Goal: Transaction & Acquisition: Purchase product/service

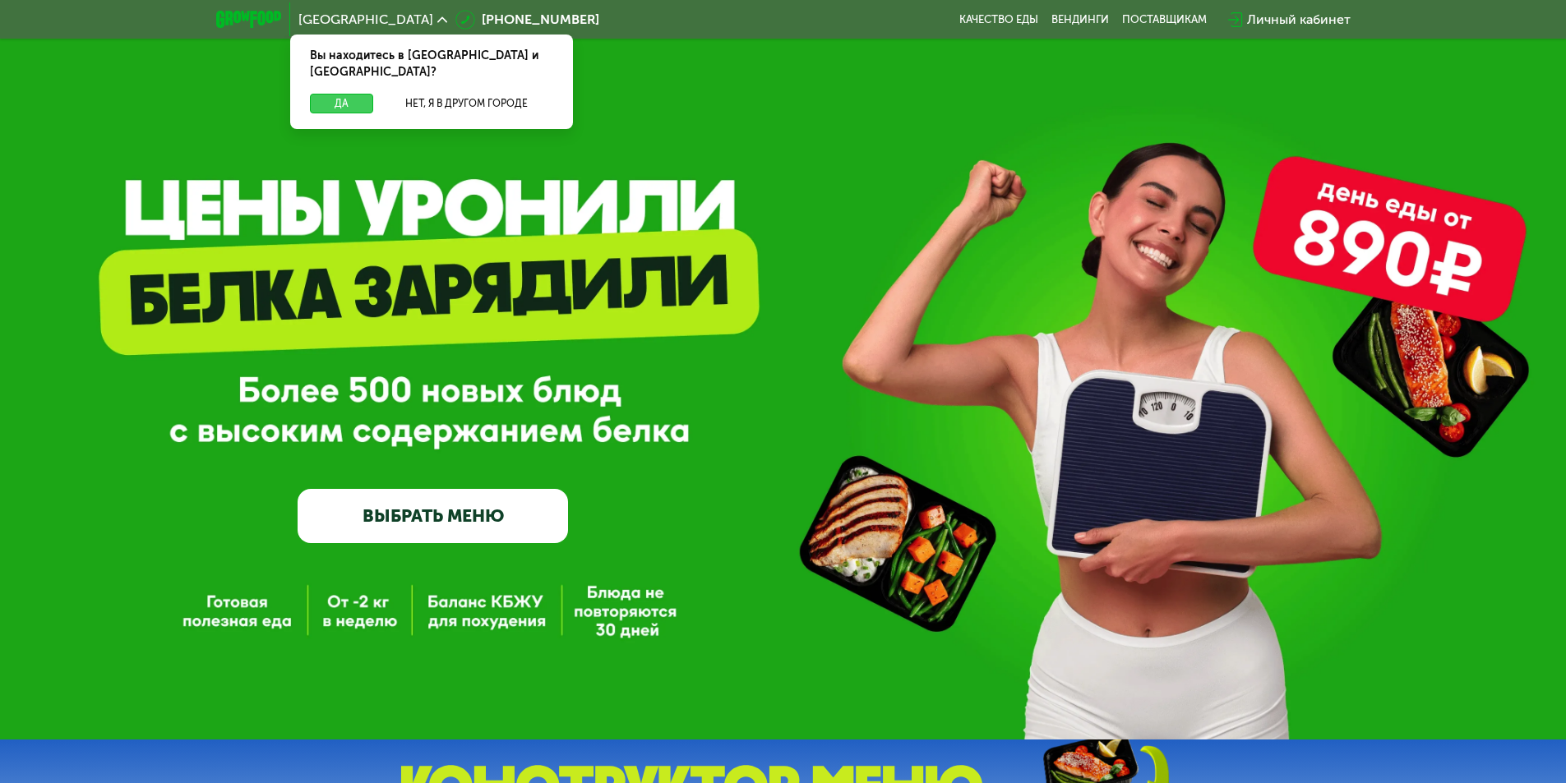
click at [337, 94] on button "Да" at bounding box center [341, 104] width 63 height 20
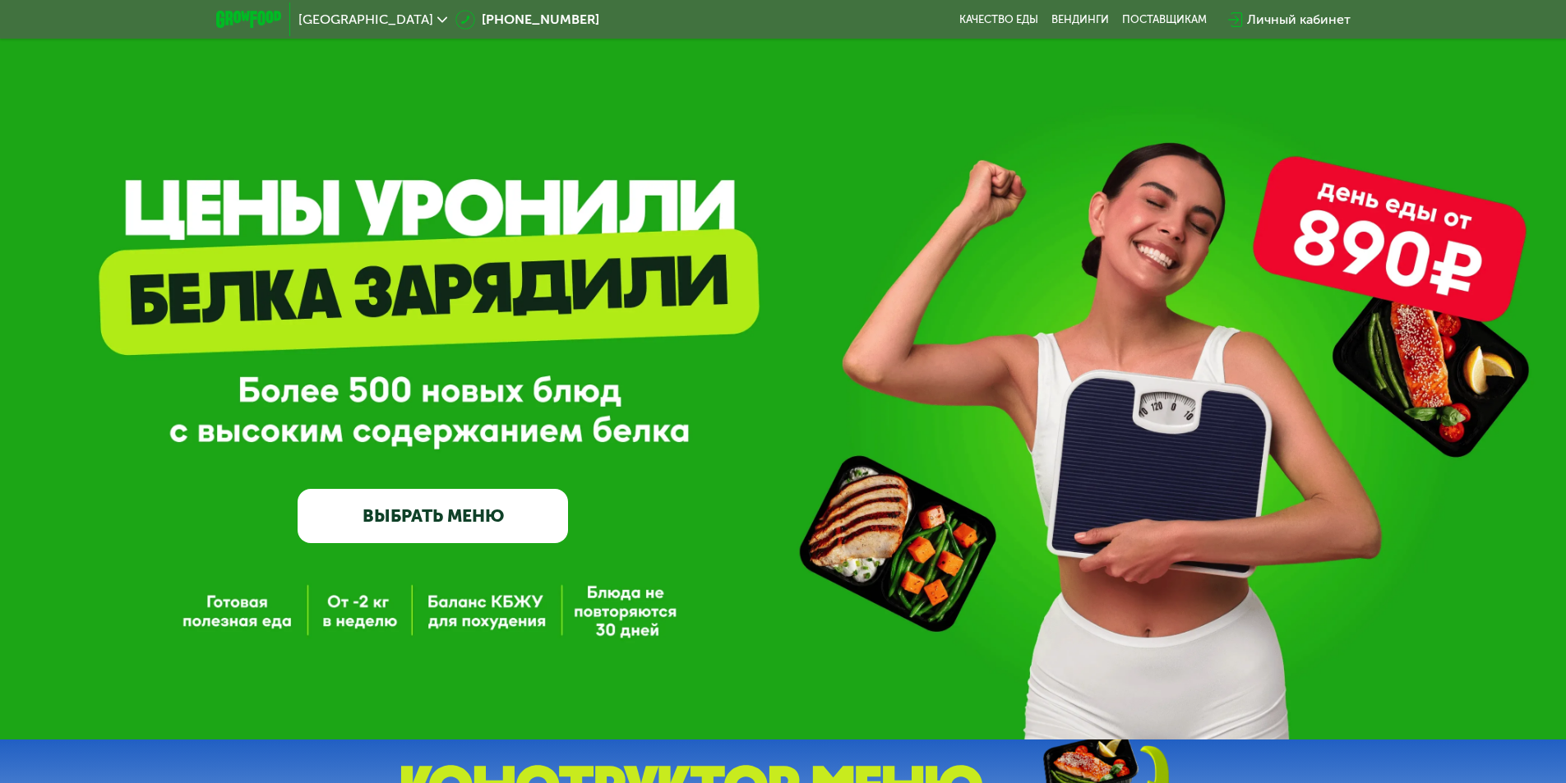
click at [506, 520] on link "ВЫБРАТЬ МЕНЮ" at bounding box center [433, 516] width 270 height 54
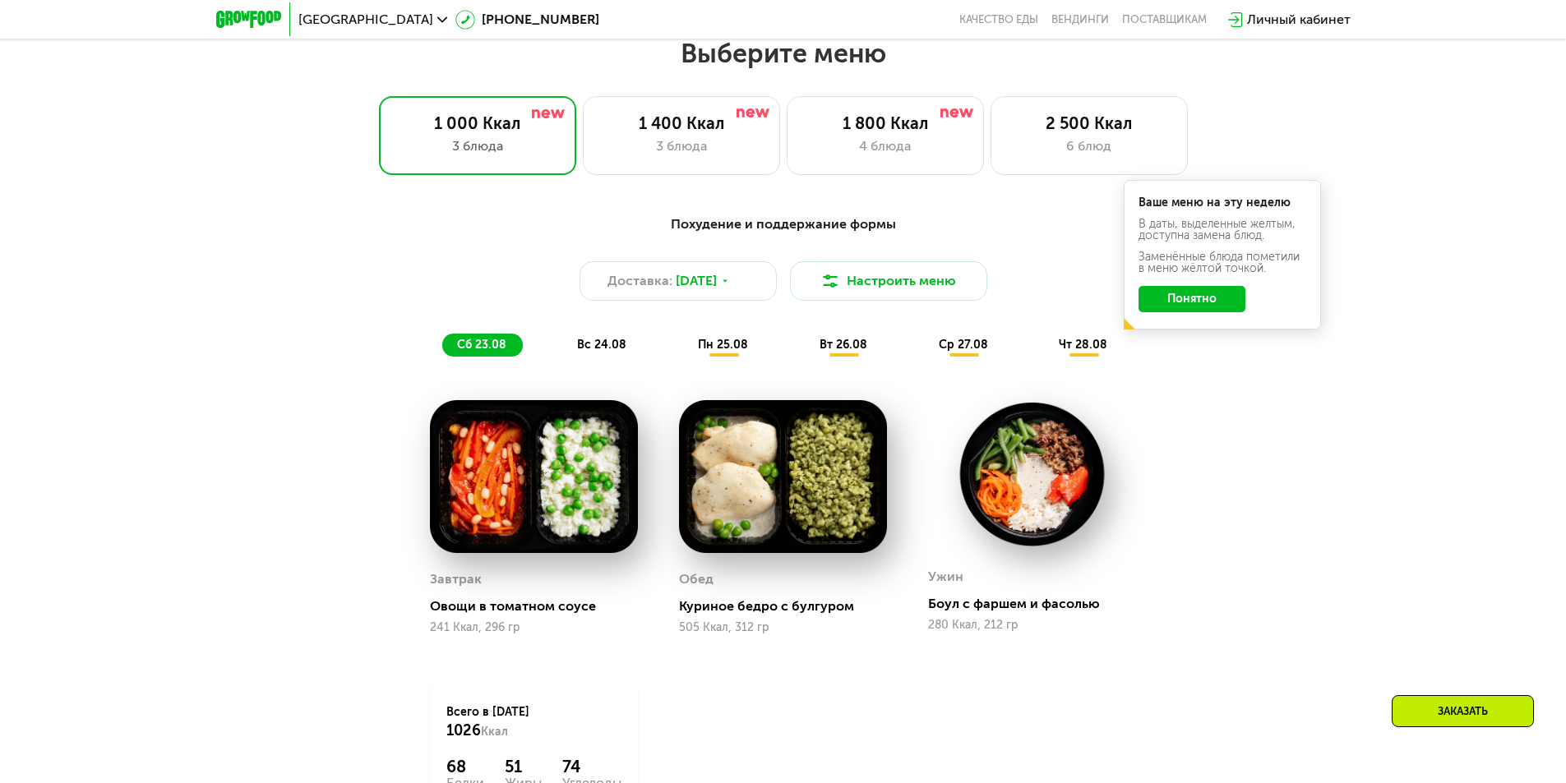
scroll to position [888, 0]
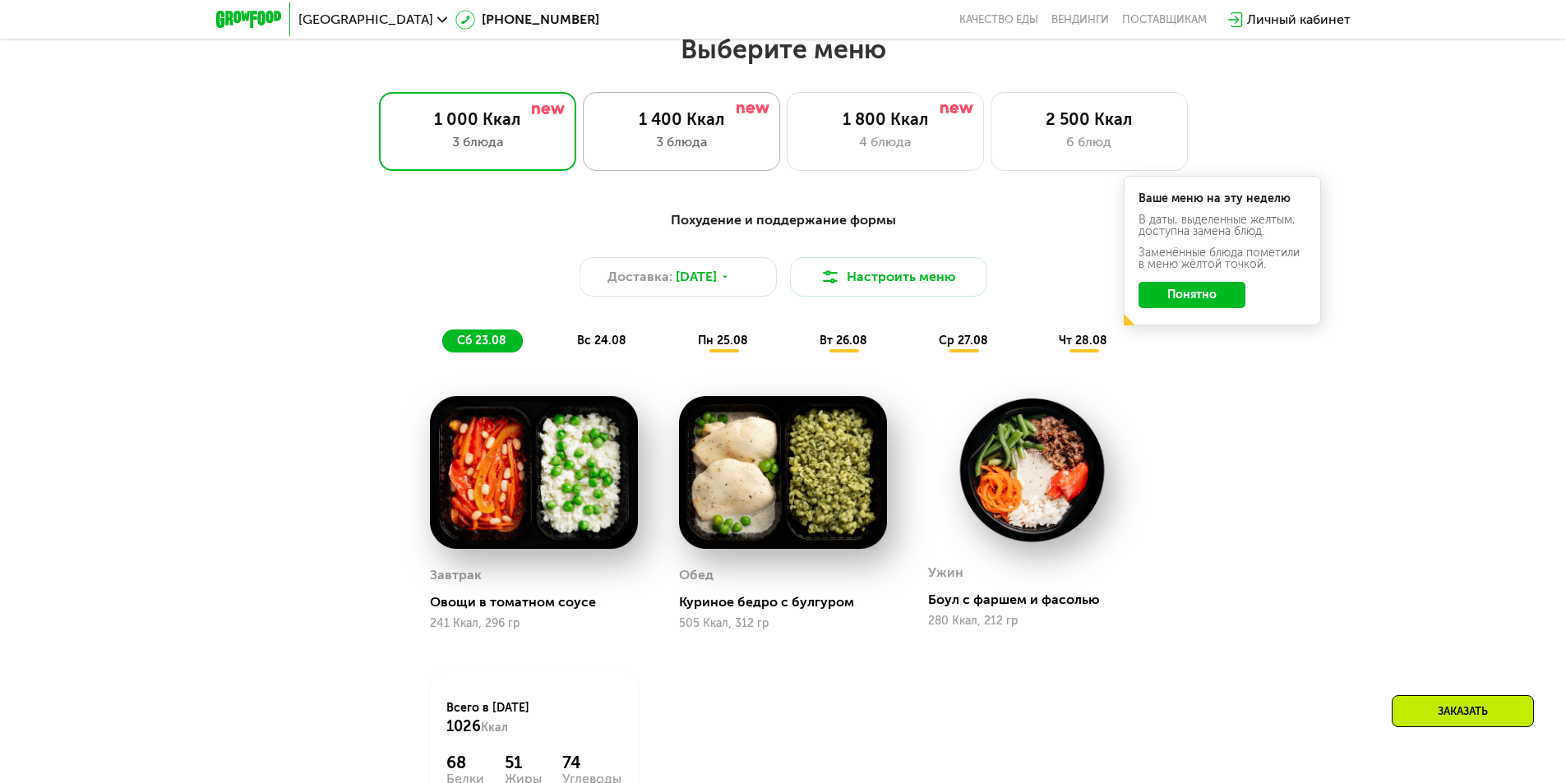
click at [654, 146] on div "3 блюда" at bounding box center [681, 142] width 163 height 20
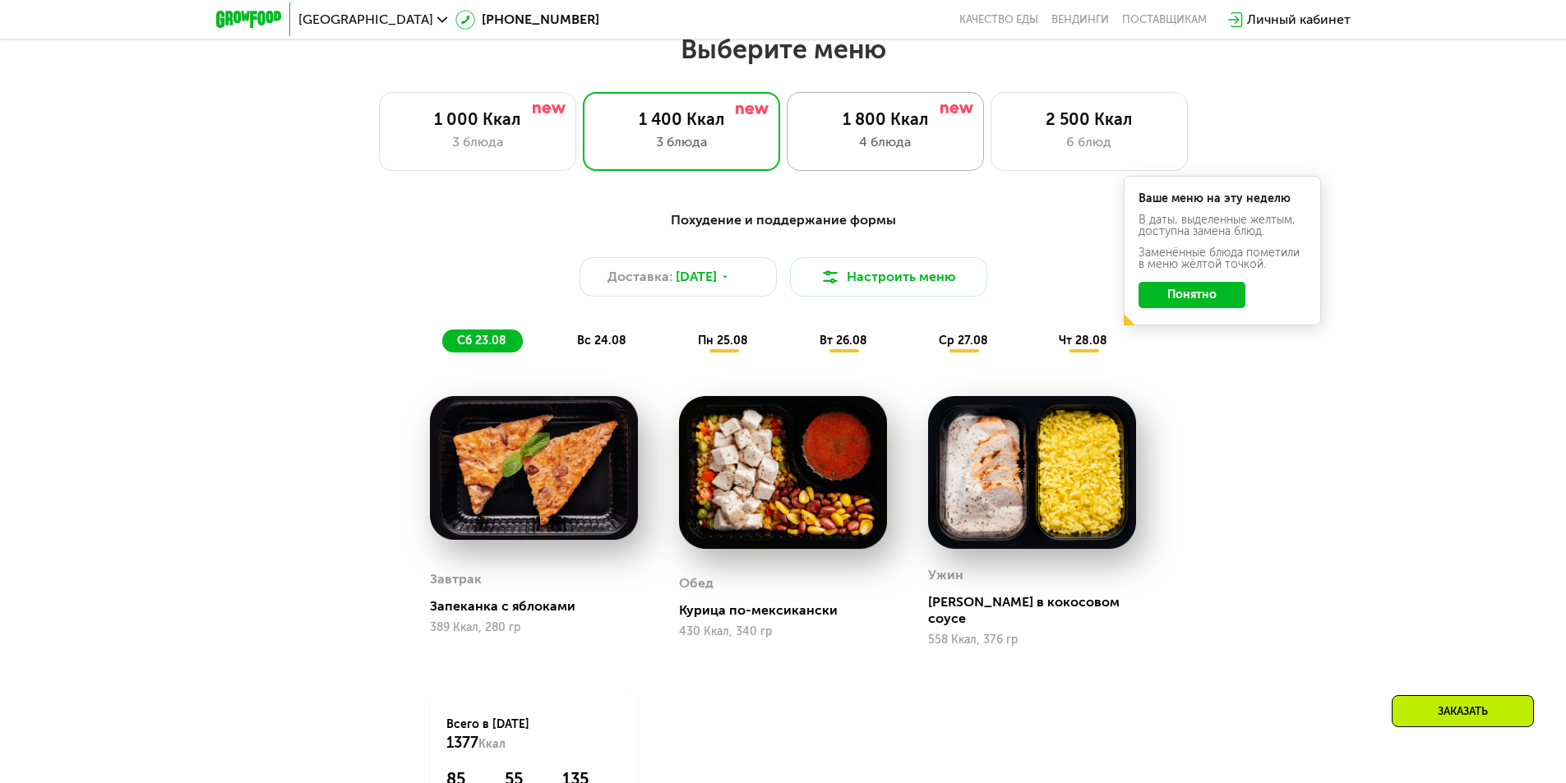
click at [875, 129] on div "1 800 Ккал" at bounding box center [885, 119] width 163 height 20
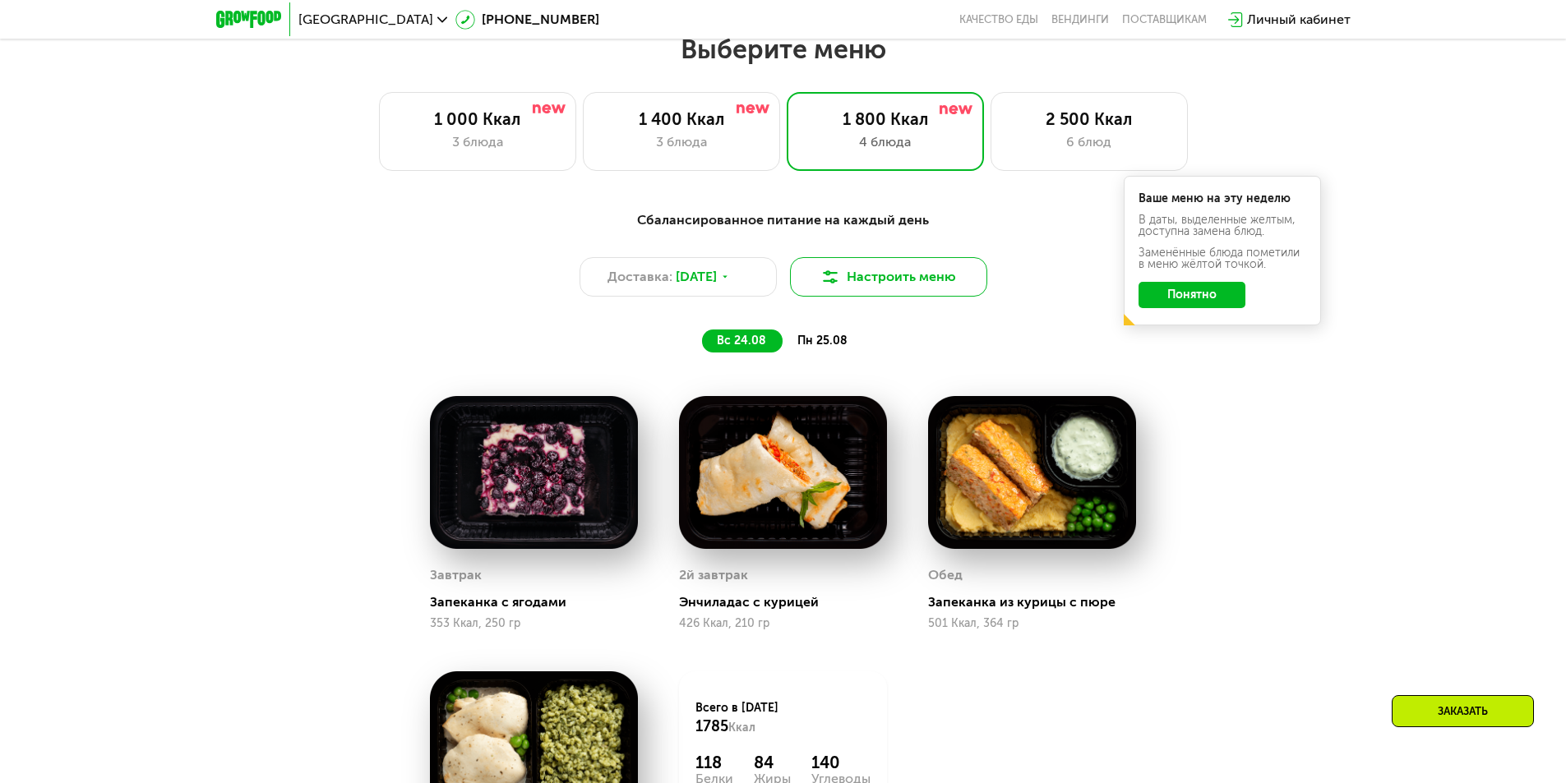
click at [927, 279] on button "Настроить меню" at bounding box center [888, 276] width 197 height 39
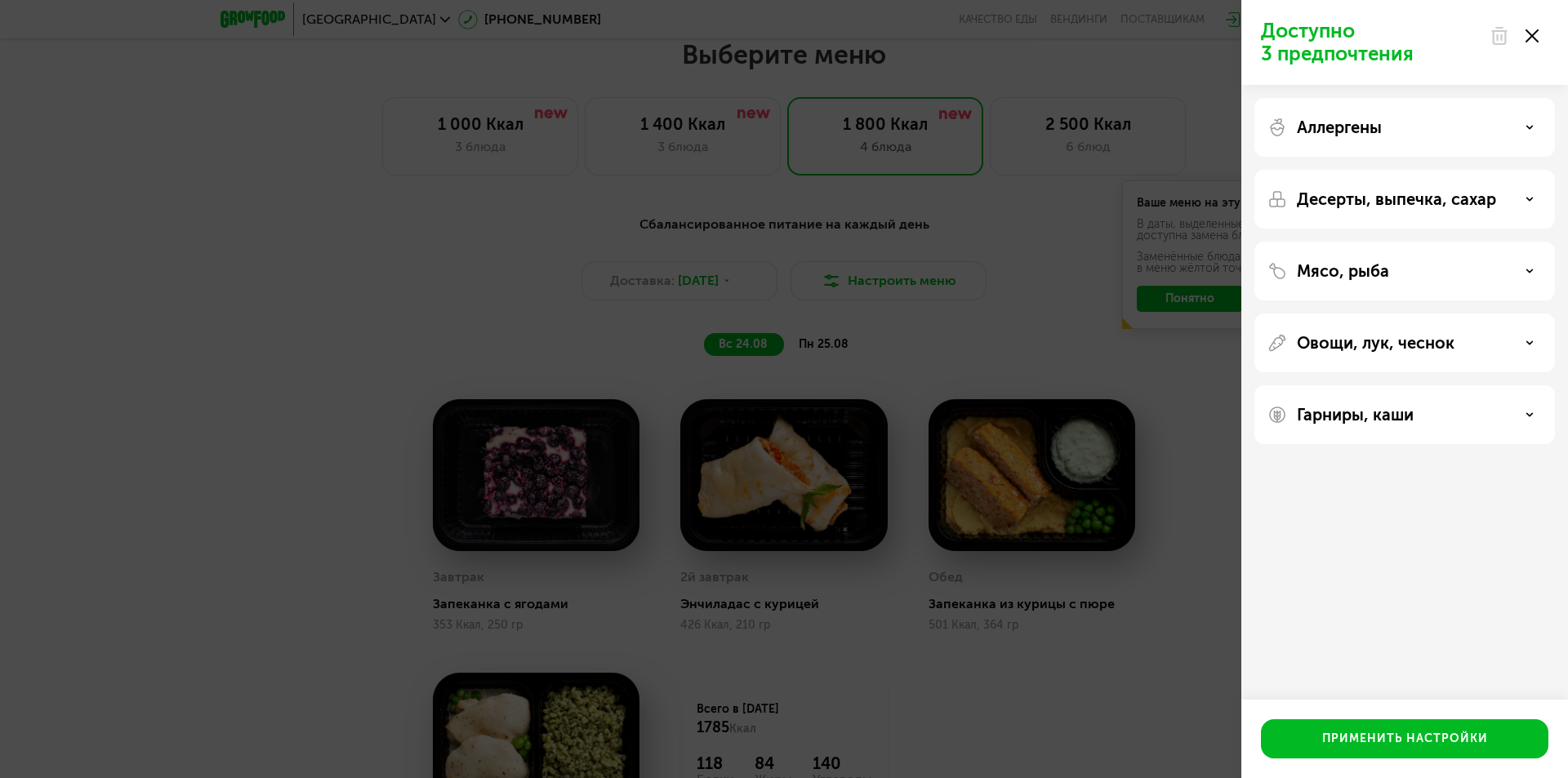
click at [1533, 33] on icon at bounding box center [1532, 36] width 13 height 13
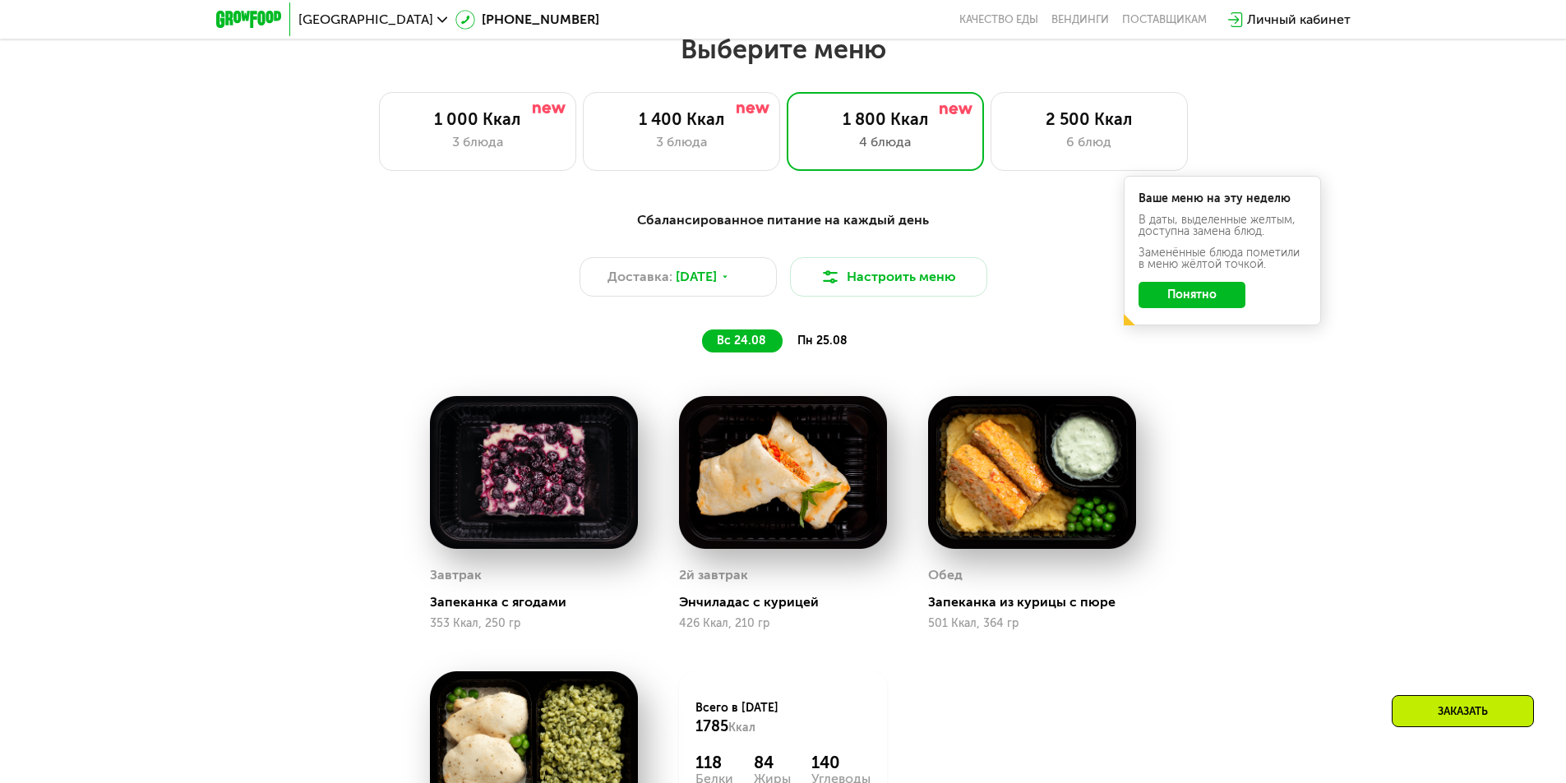
click at [1199, 301] on button "Понятно" at bounding box center [1192, 295] width 107 height 26
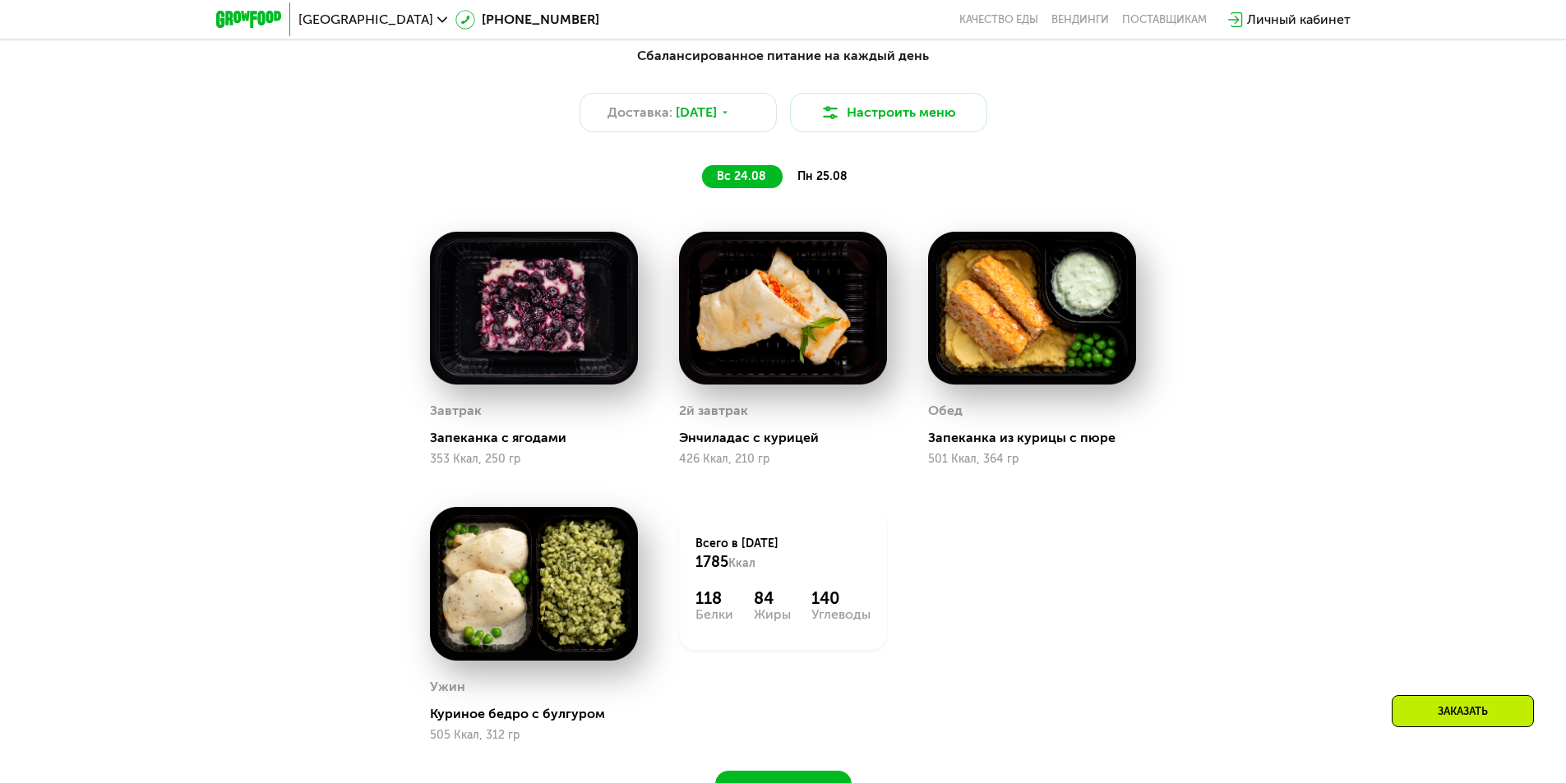
scroll to position [970, 0]
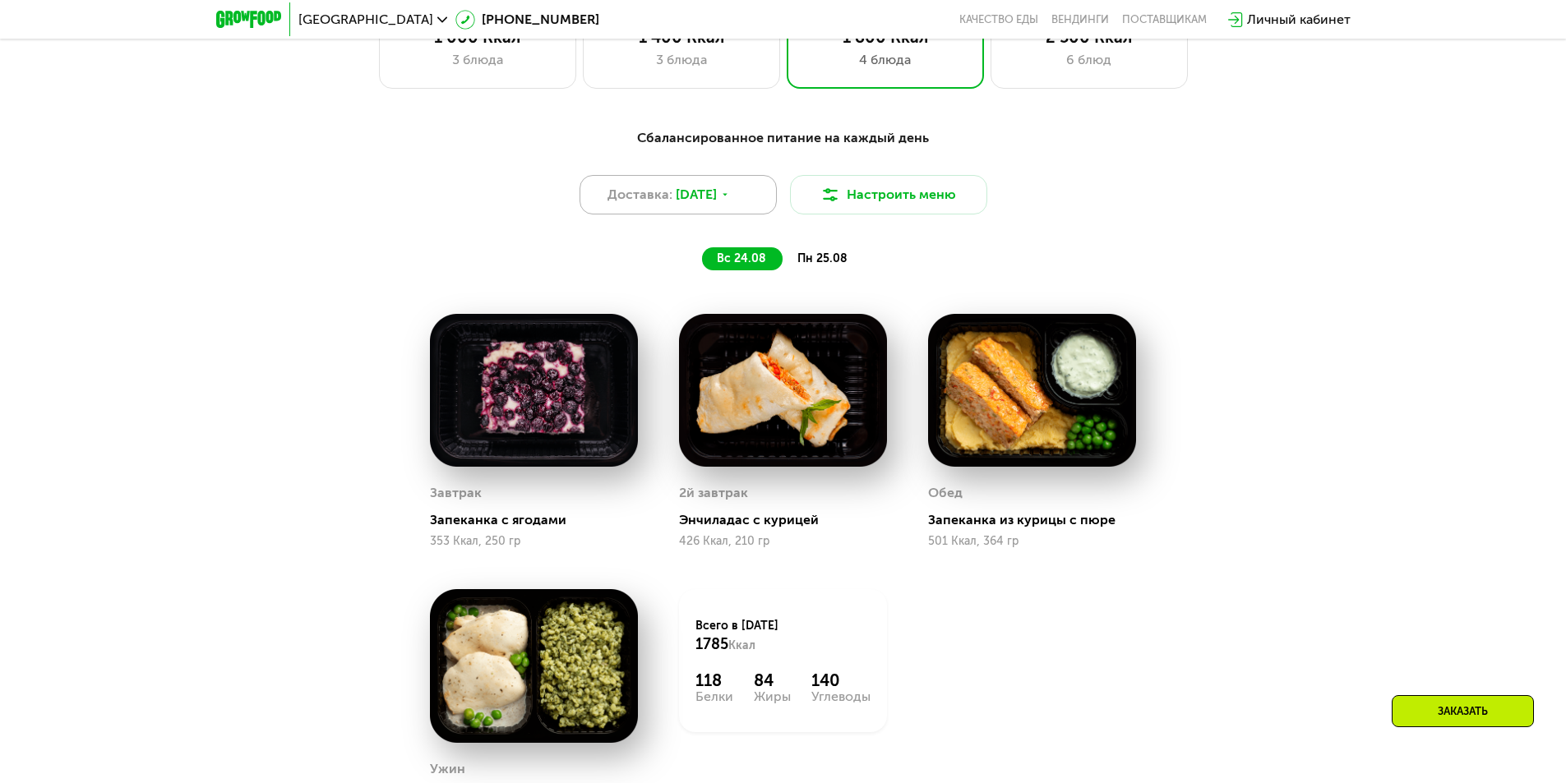
click at [688, 202] on span "[DATE]" at bounding box center [696, 195] width 41 height 20
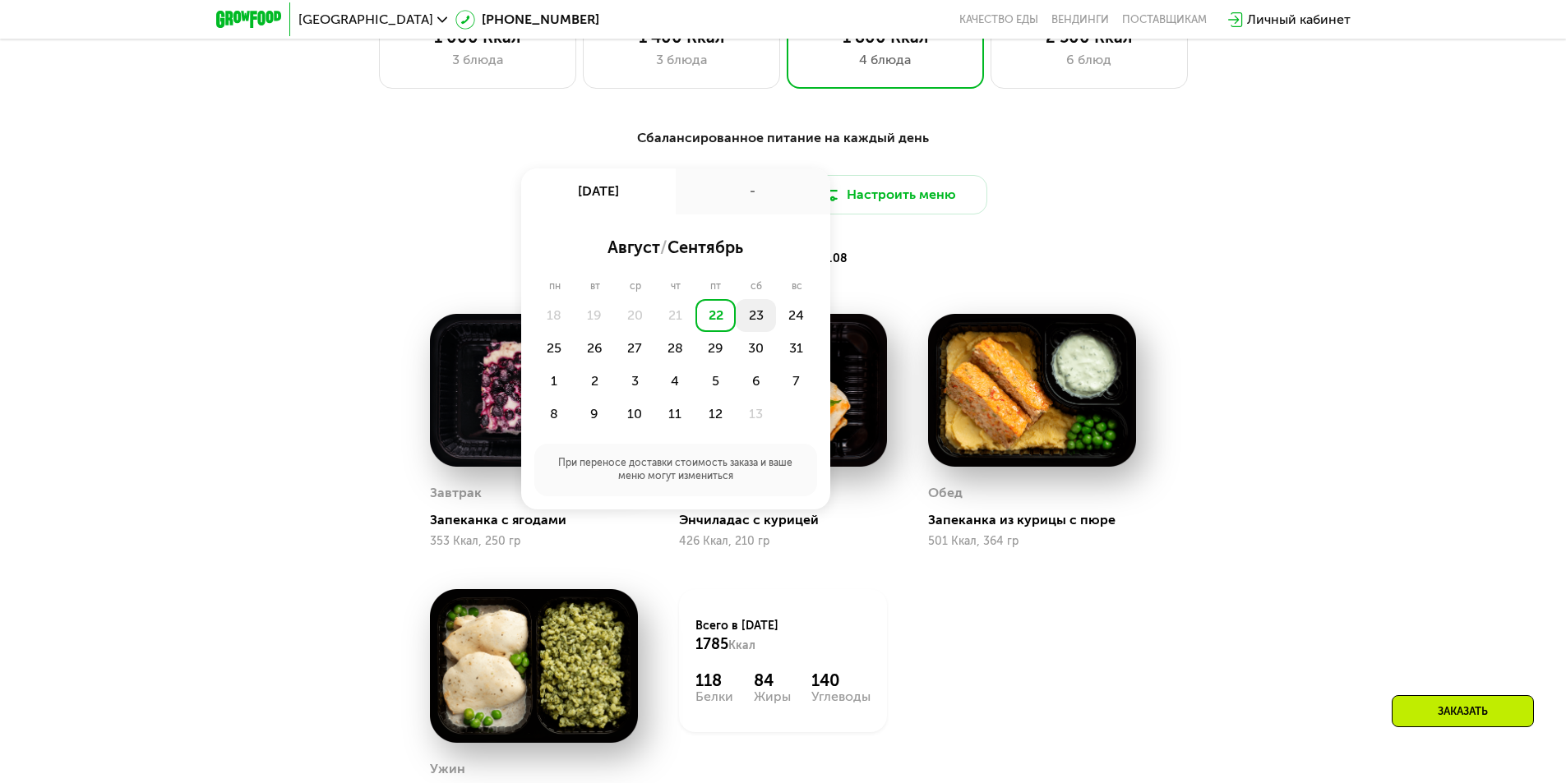
click at [776, 320] on div "23" at bounding box center [796, 315] width 40 height 33
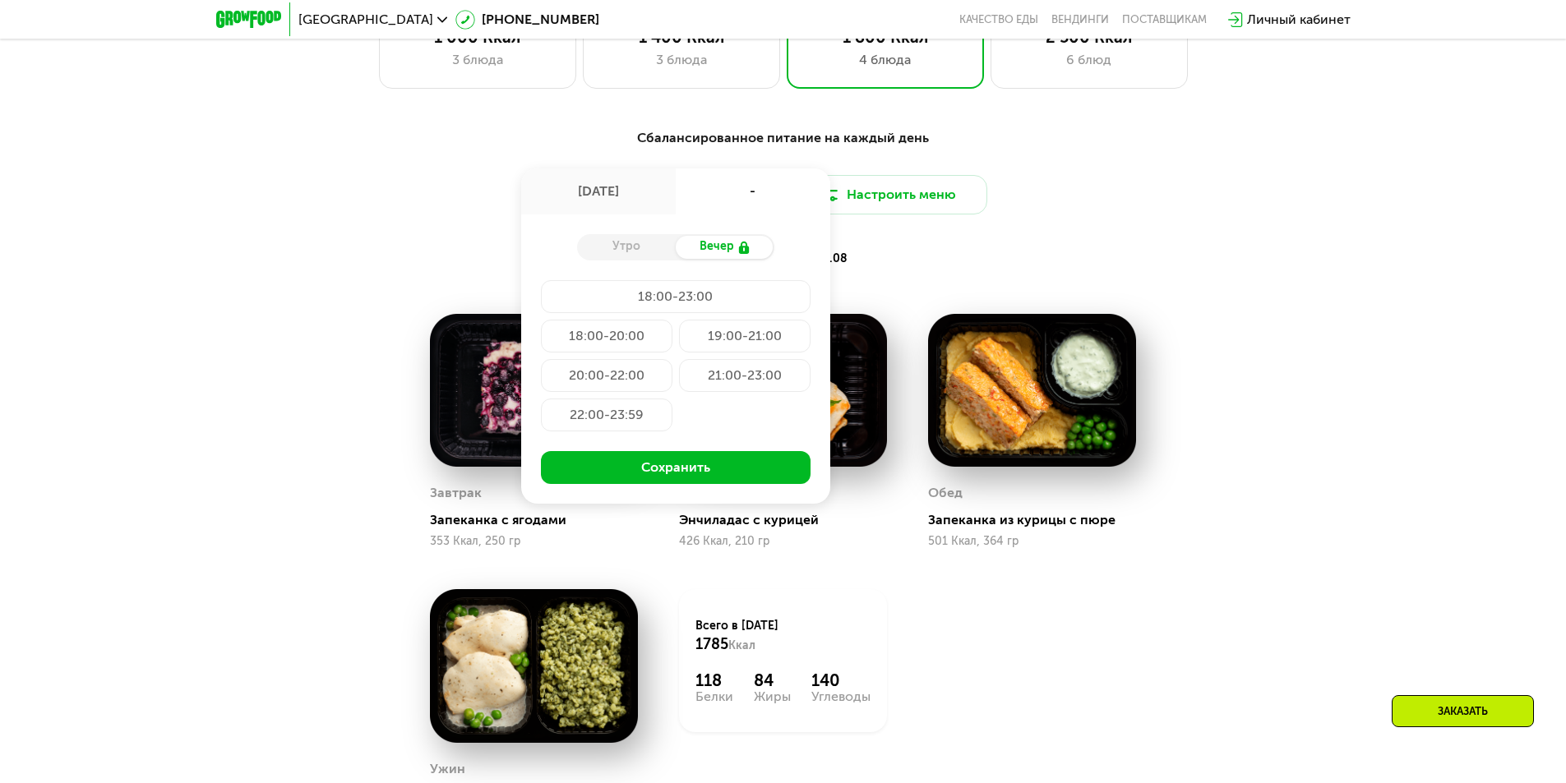
click at [679, 345] on div "18:00-20:00" at bounding box center [745, 336] width 132 height 33
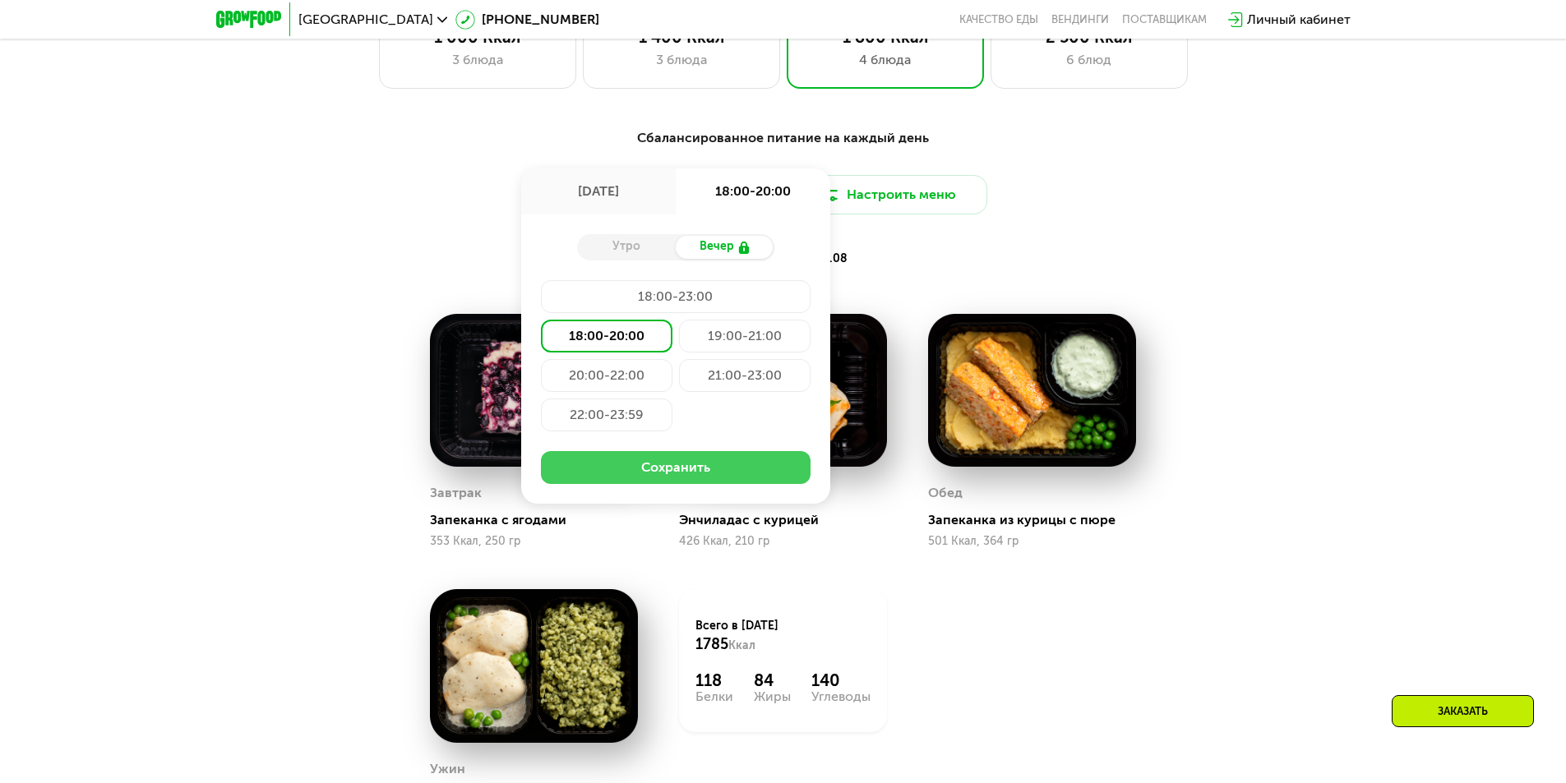
click at [712, 480] on button "Сохранить" at bounding box center [676, 467] width 270 height 33
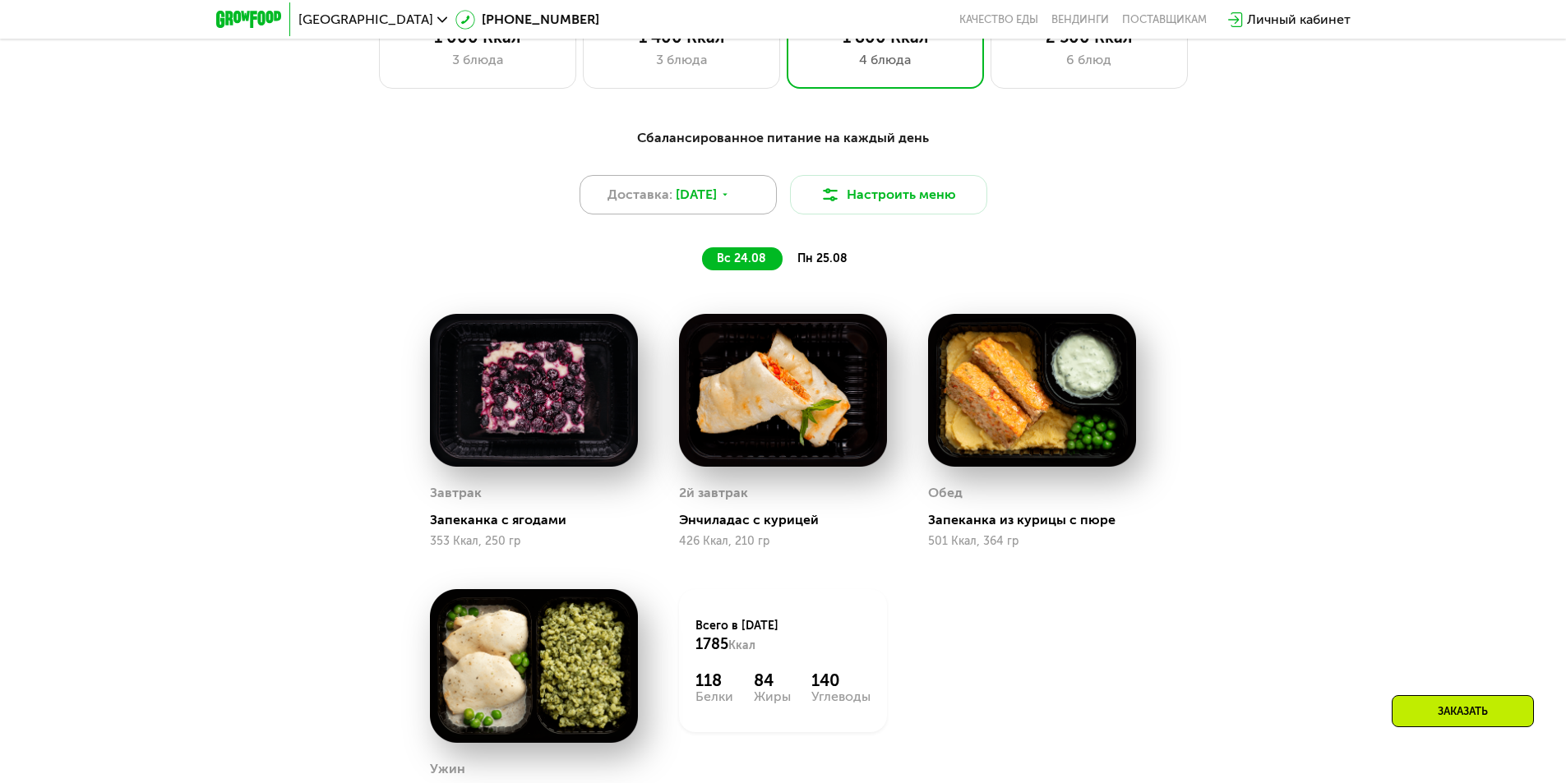
click at [701, 198] on span "[DATE]" at bounding box center [696, 195] width 41 height 20
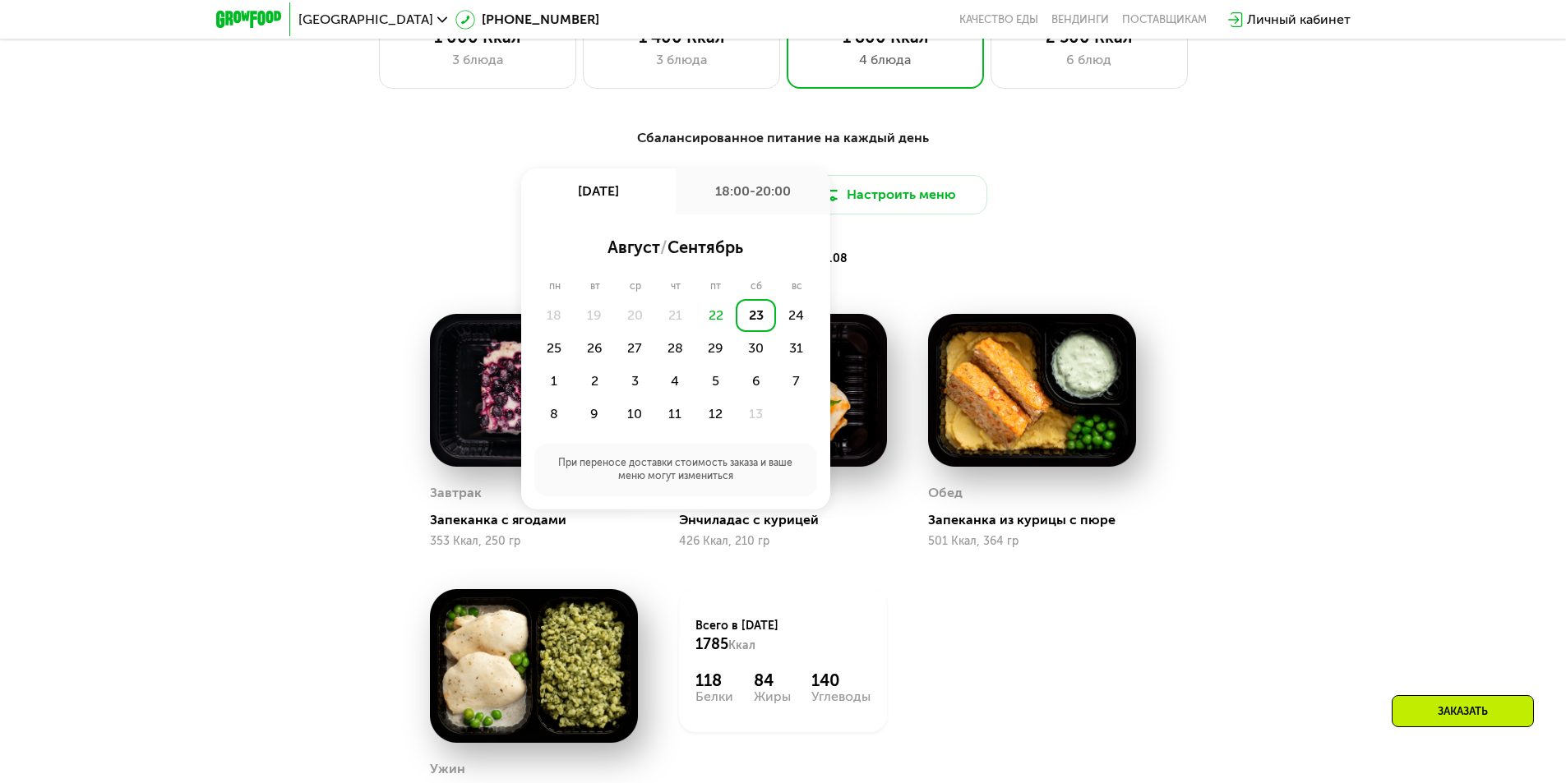
click at [739, 196] on div "18:00-20:00" at bounding box center [753, 192] width 155 height 46
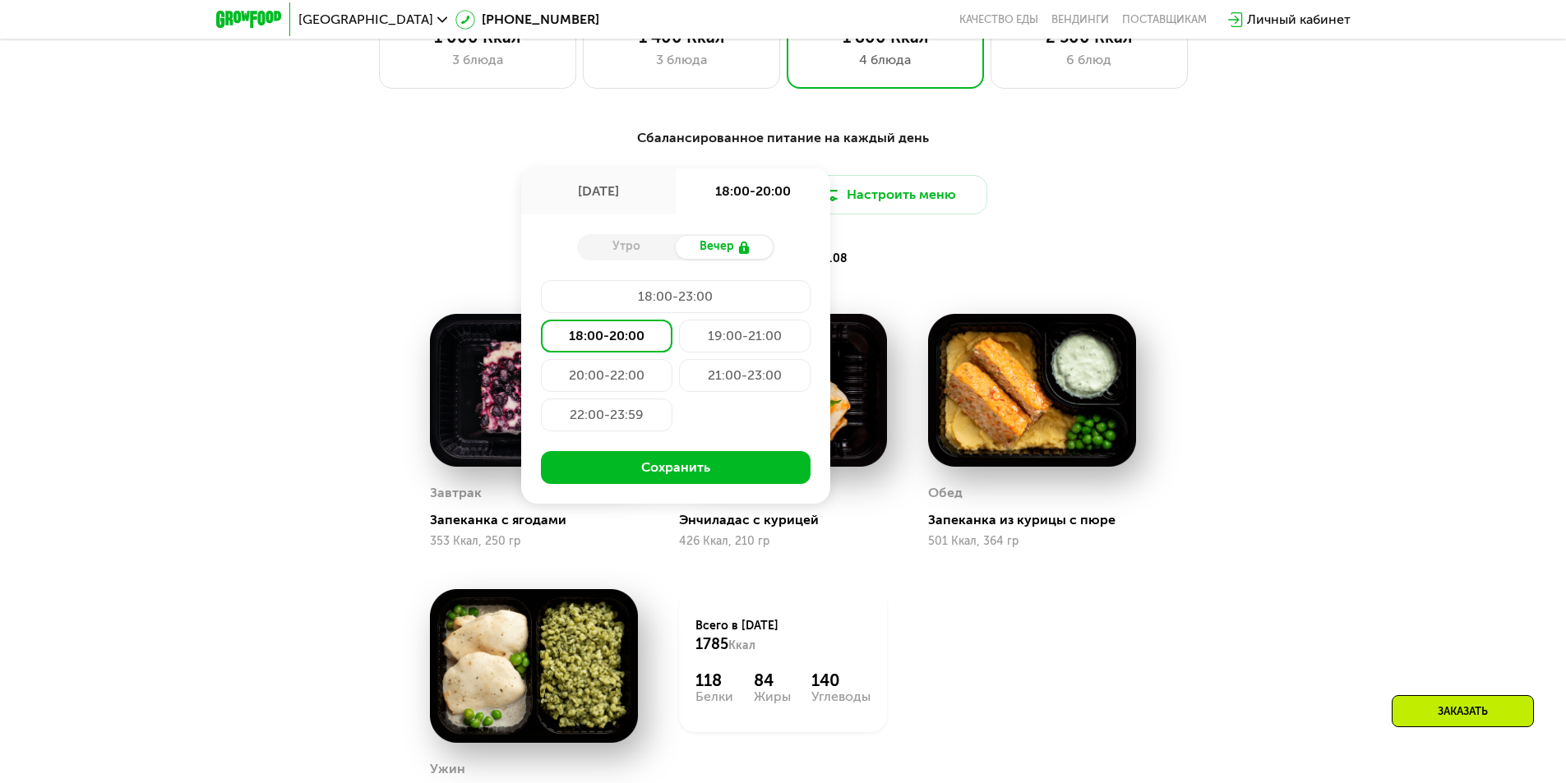
click at [1088, 280] on div "Сбалансированное питание на каждый день Доставка: [DATE] авг, сб 18:00-20:00 Ут…" at bounding box center [783, 199] width 993 height 162
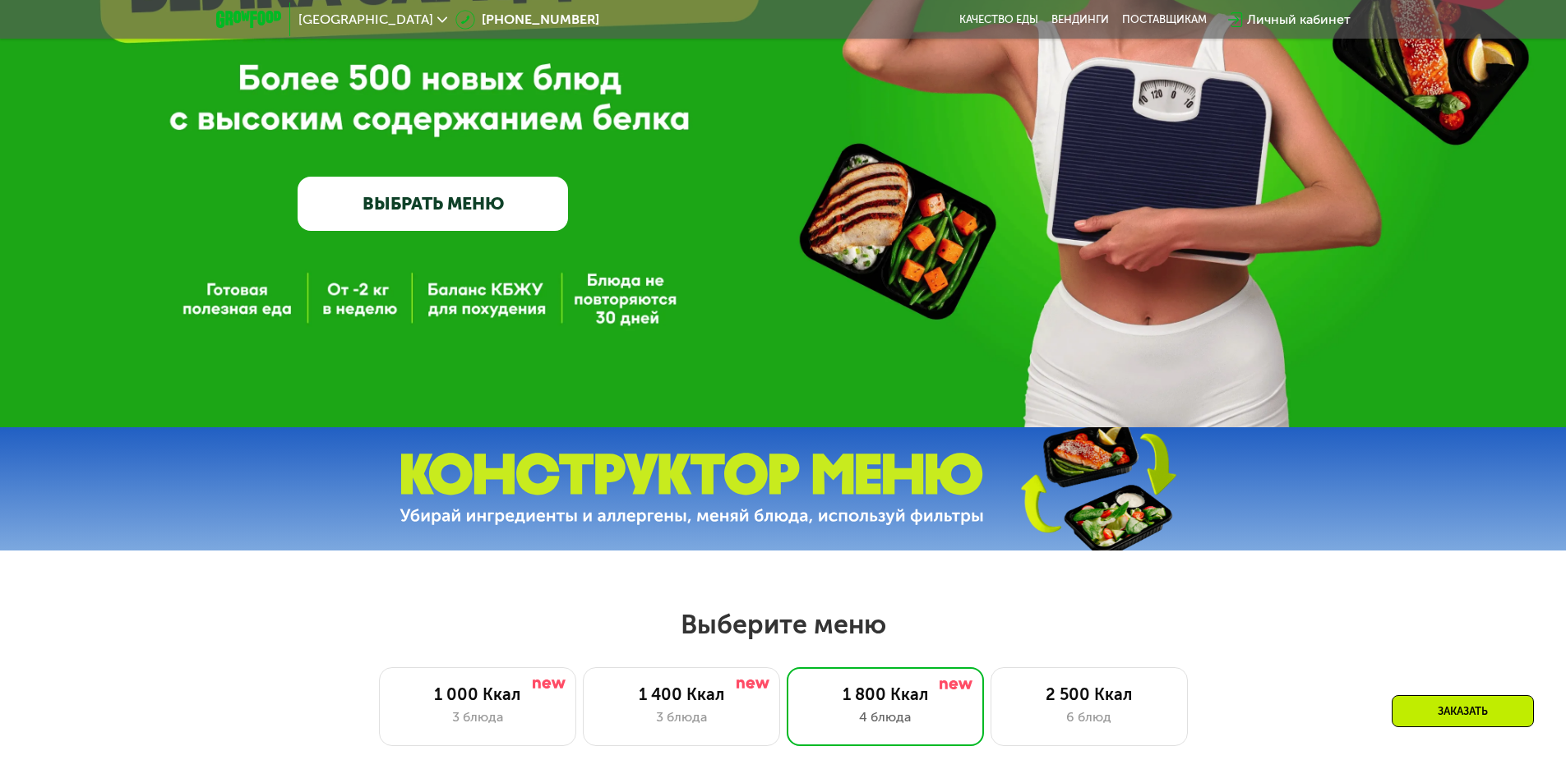
scroll to position [66, 0]
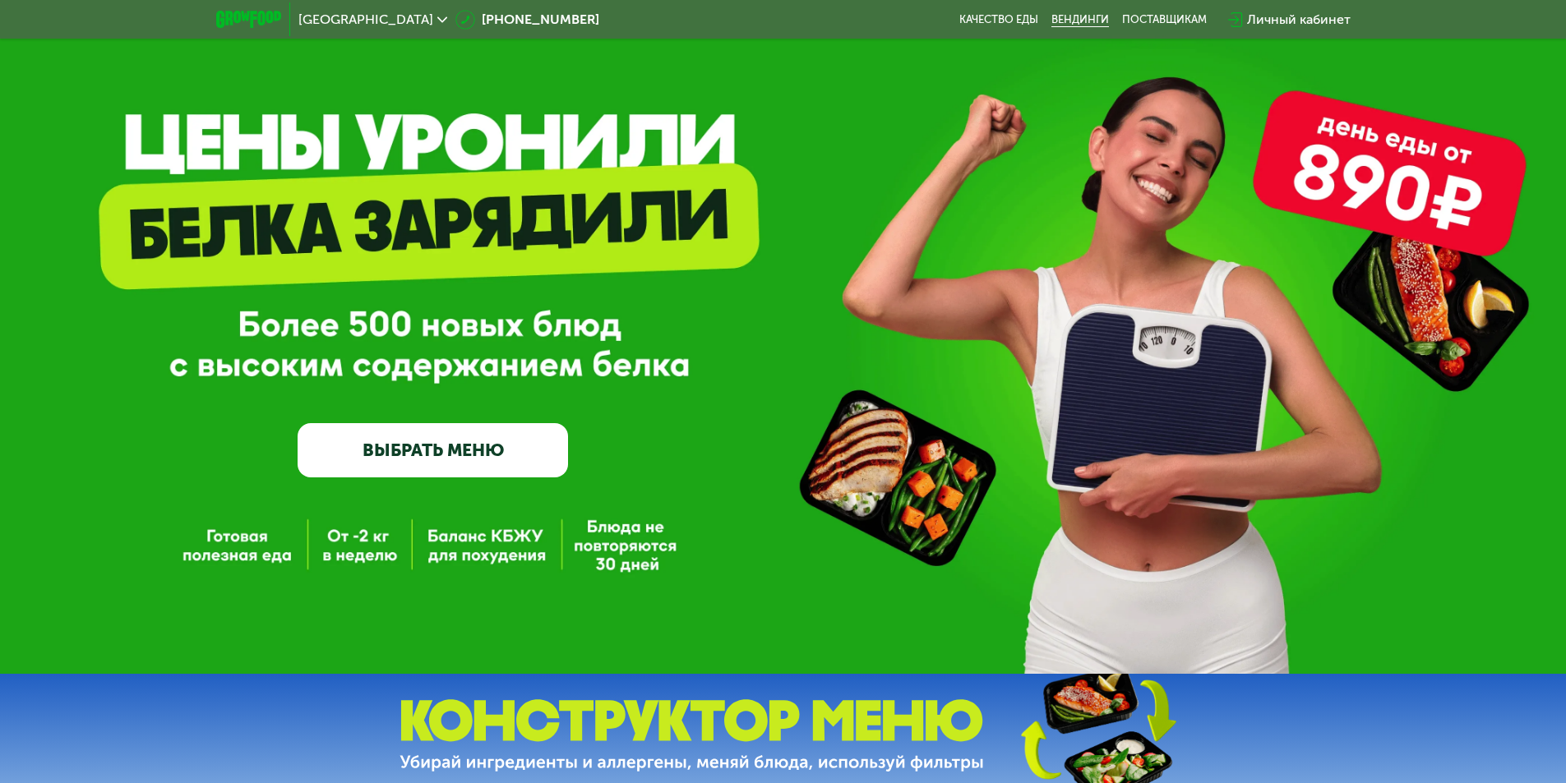
click at [1064, 14] on link "Вендинги" at bounding box center [1080, 19] width 58 height 13
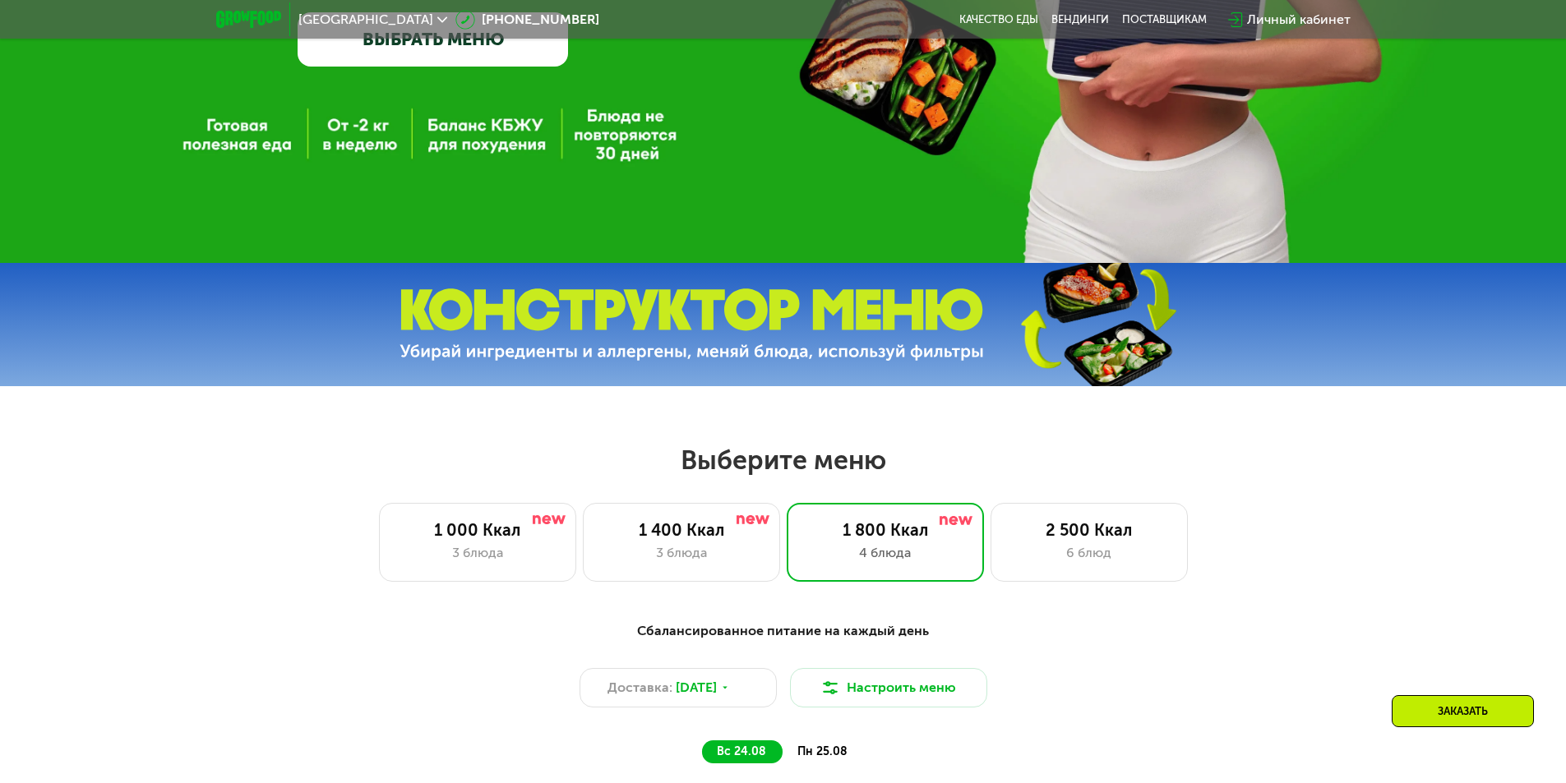
scroll to position [559, 0]
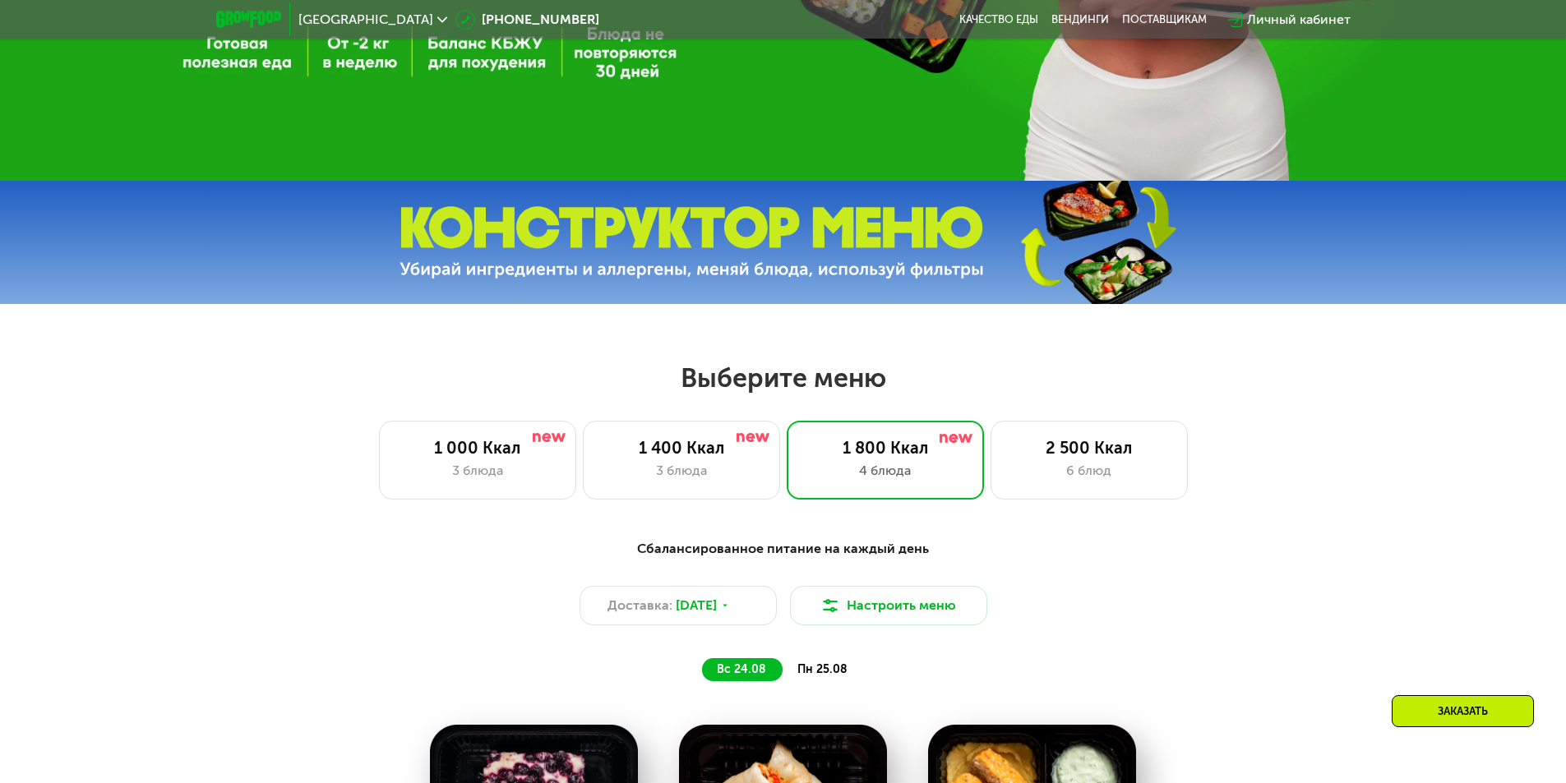
click at [1430, 723] on div "Заказать" at bounding box center [1463, 711] width 142 height 32
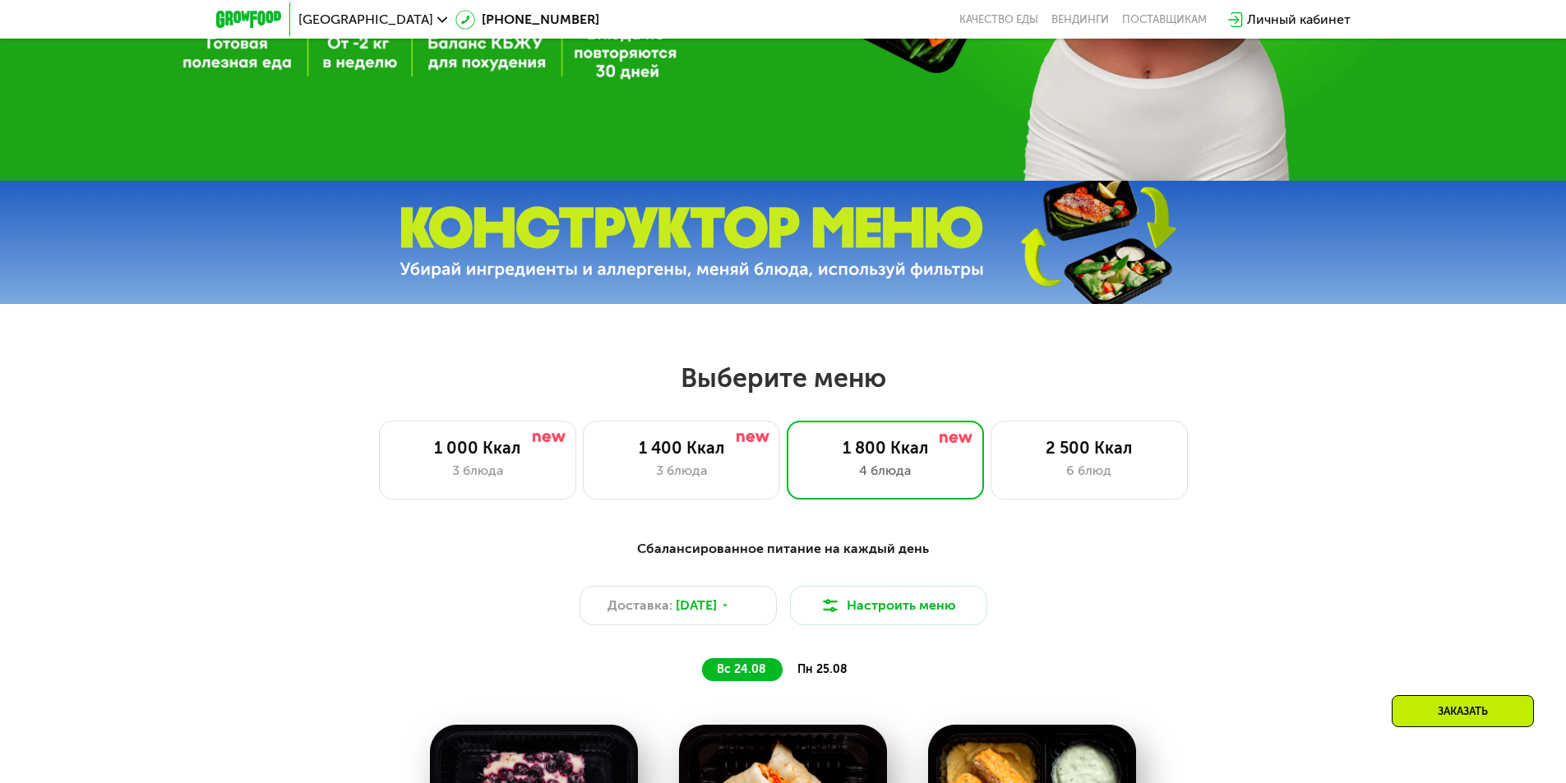
scroll to position [1910, 0]
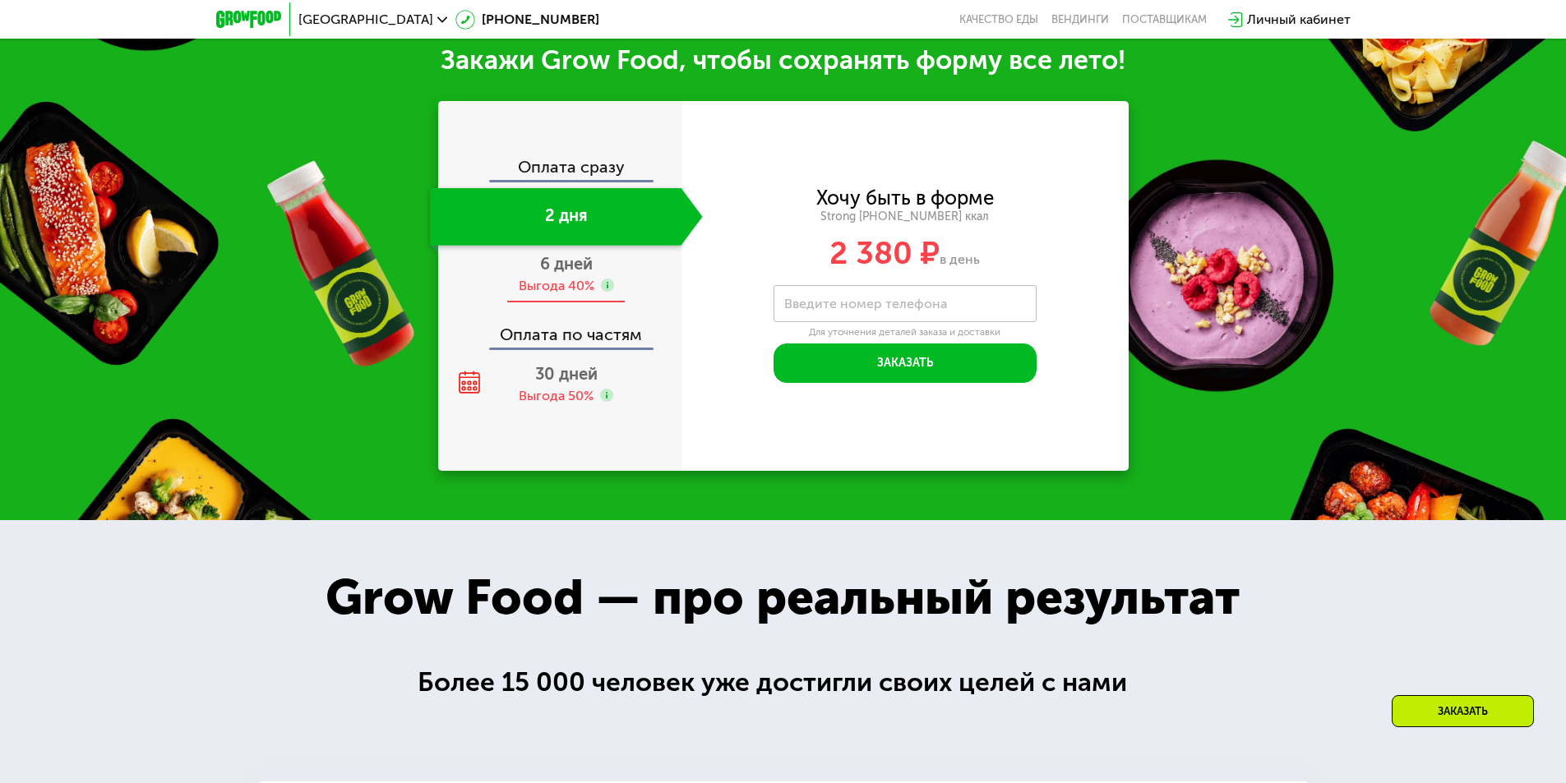
click at [576, 274] on span "6 дней" at bounding box center [566, 264] width 53 height 20
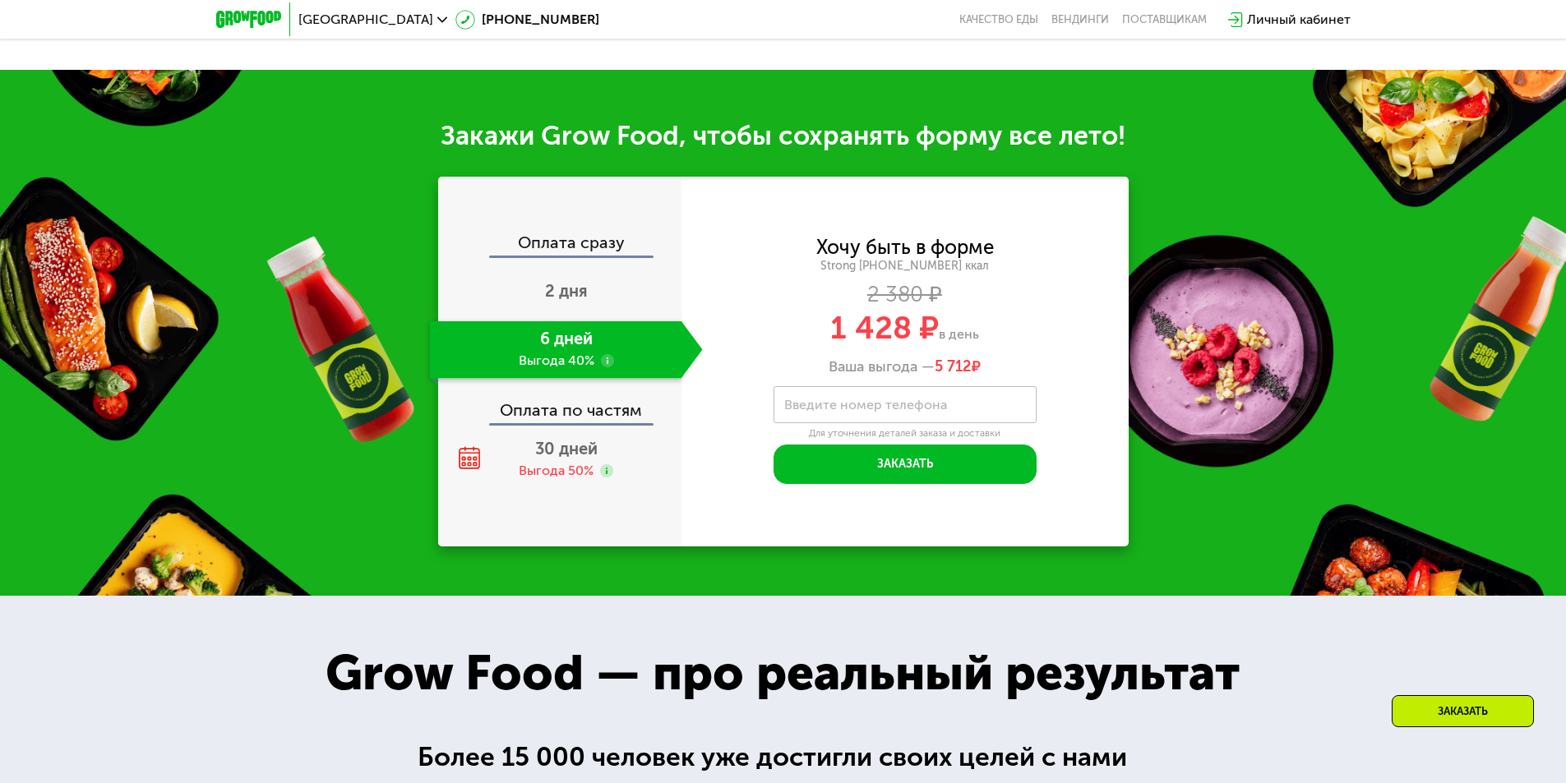
scroll to position [1985, 0]
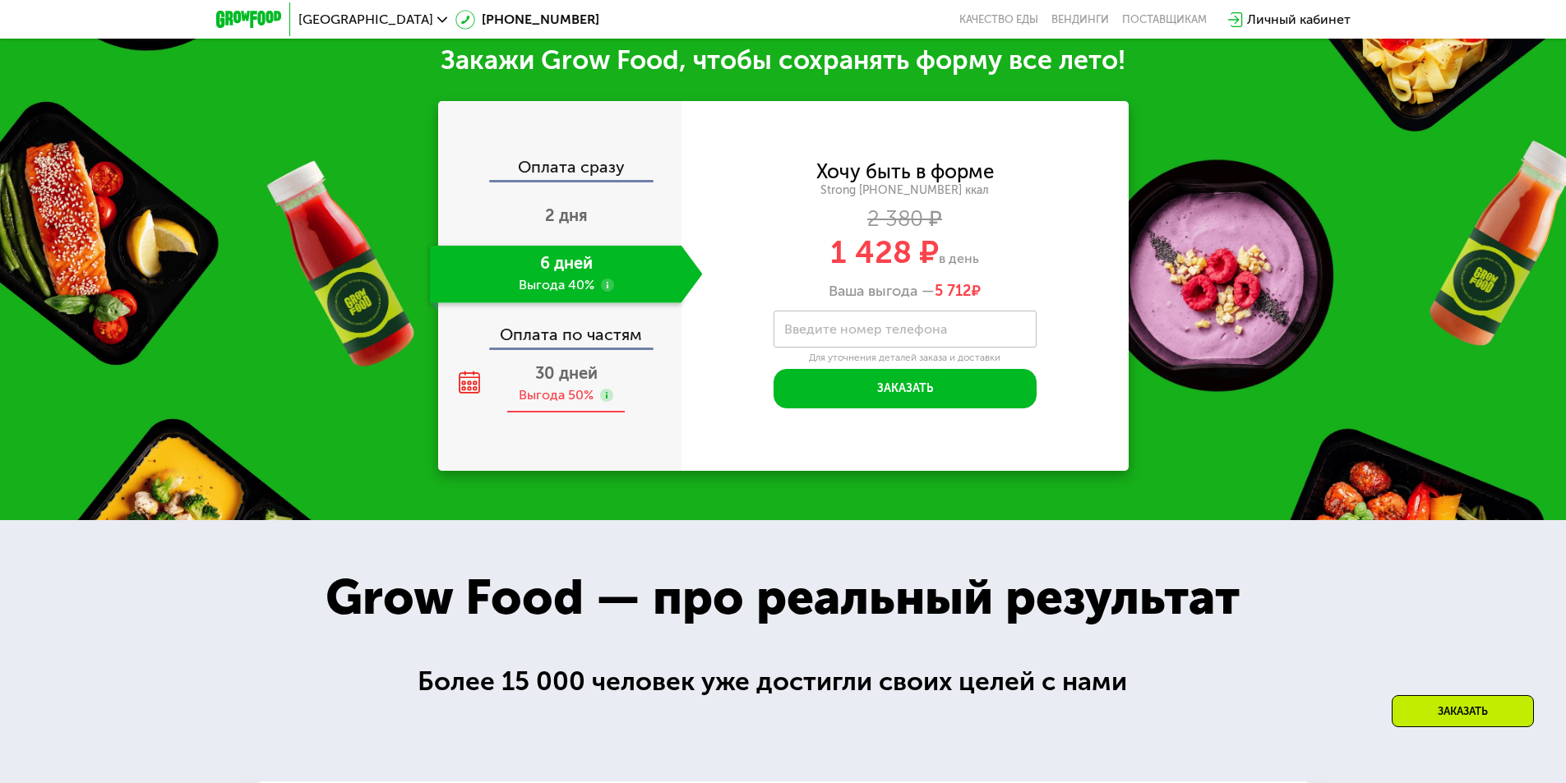
click at [565, 383] on span "30 дней" at bounding box center [566, 373] width 62 height 20
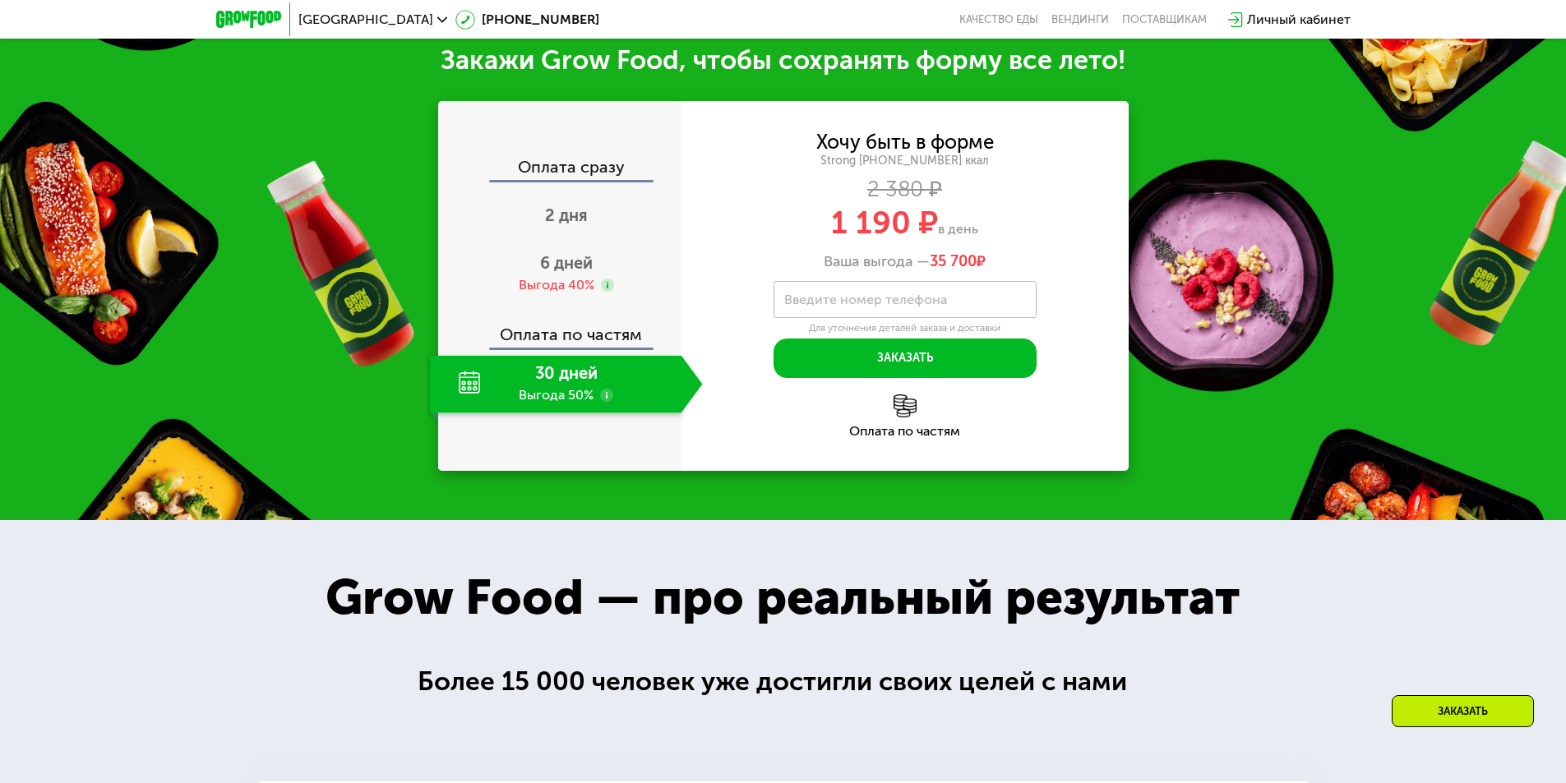
scroll to position [1910, 0]
click at [894, 418] on img at bounding box center [905, 406] width 23 height 23
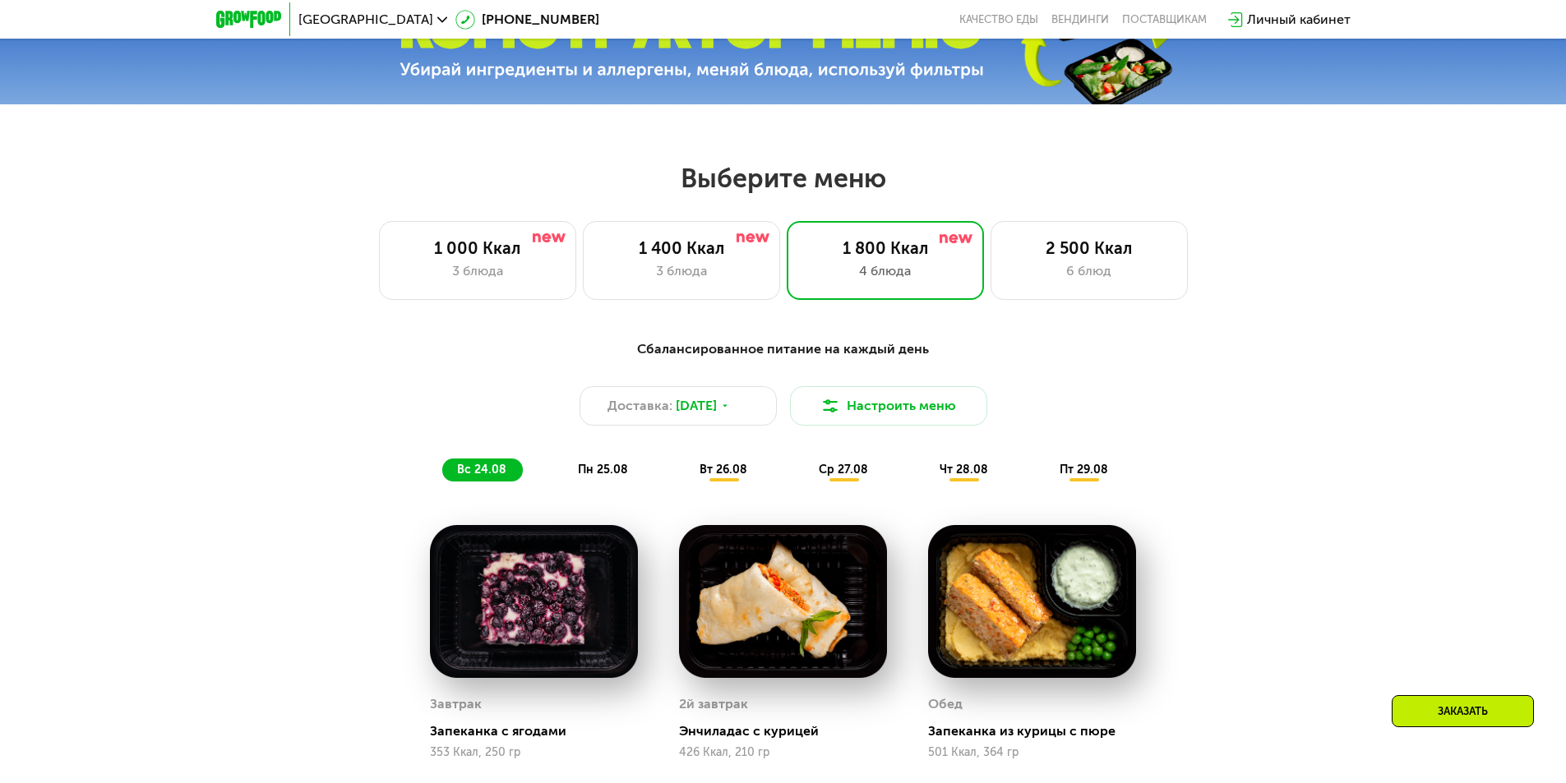
scroll to position [512, 0]
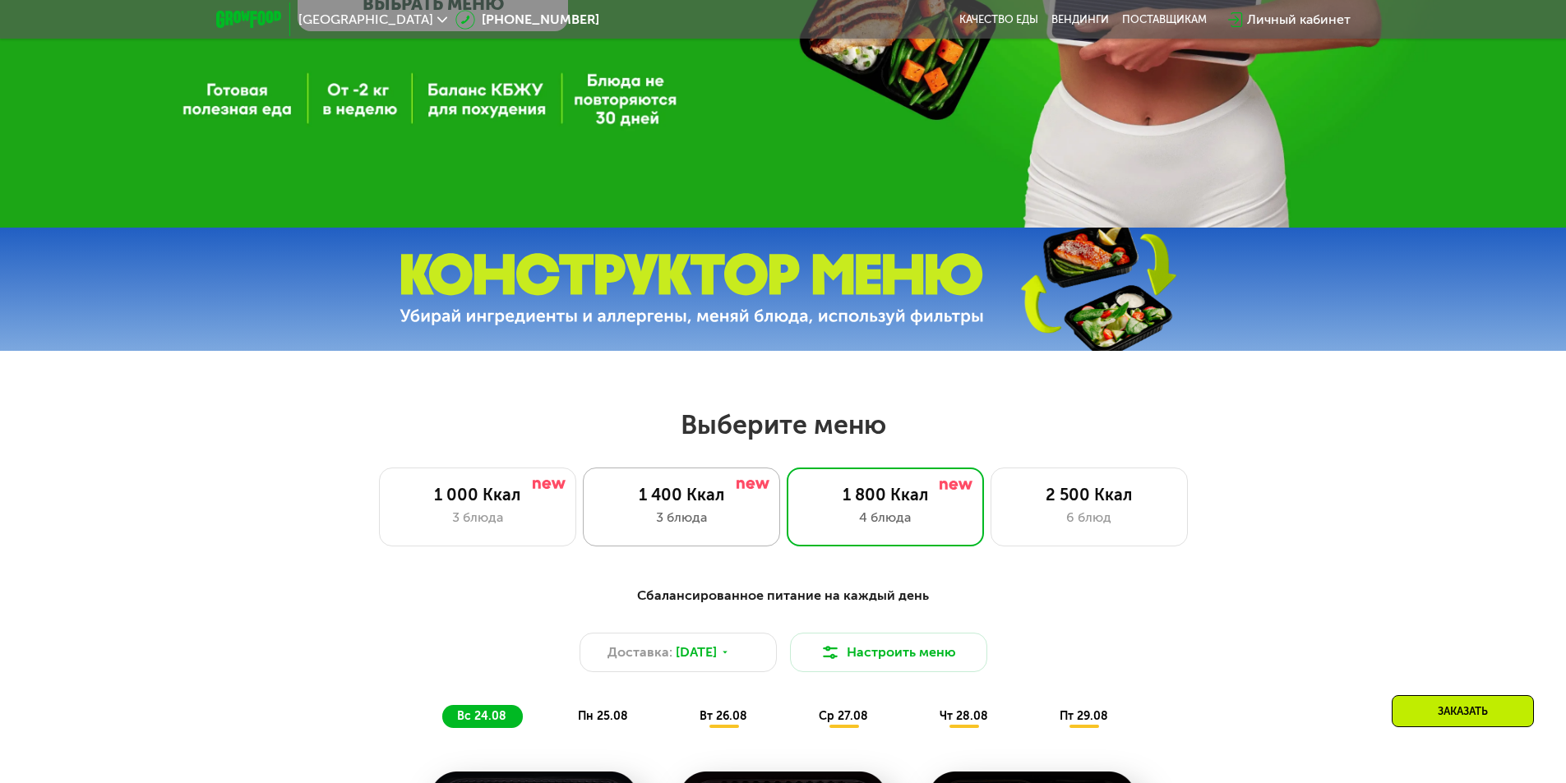
click at [685, 528] on div "3 блюда" at bounding box center [681, 518] width 163 height 20
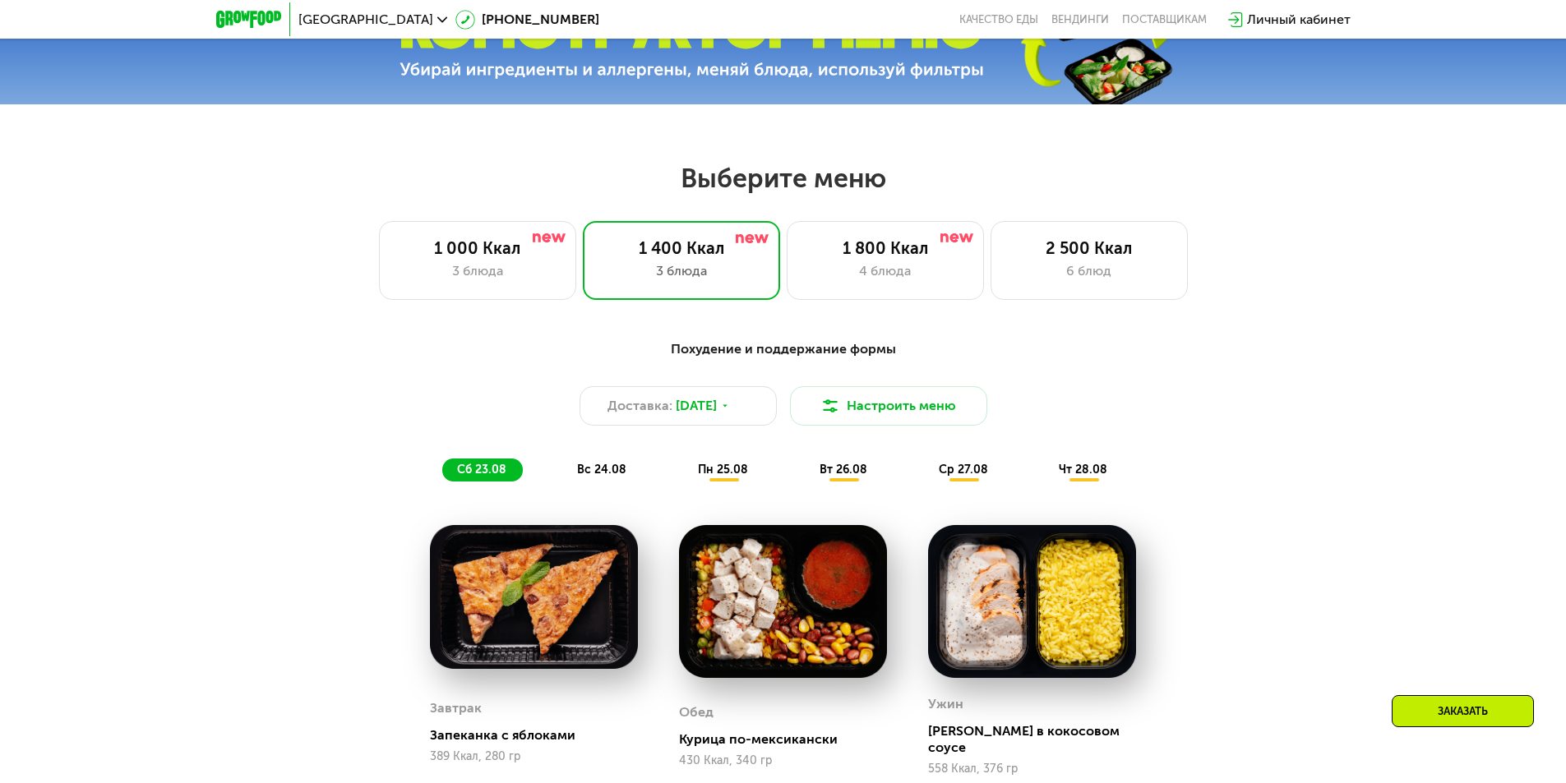
scroll to position [1088, 0]
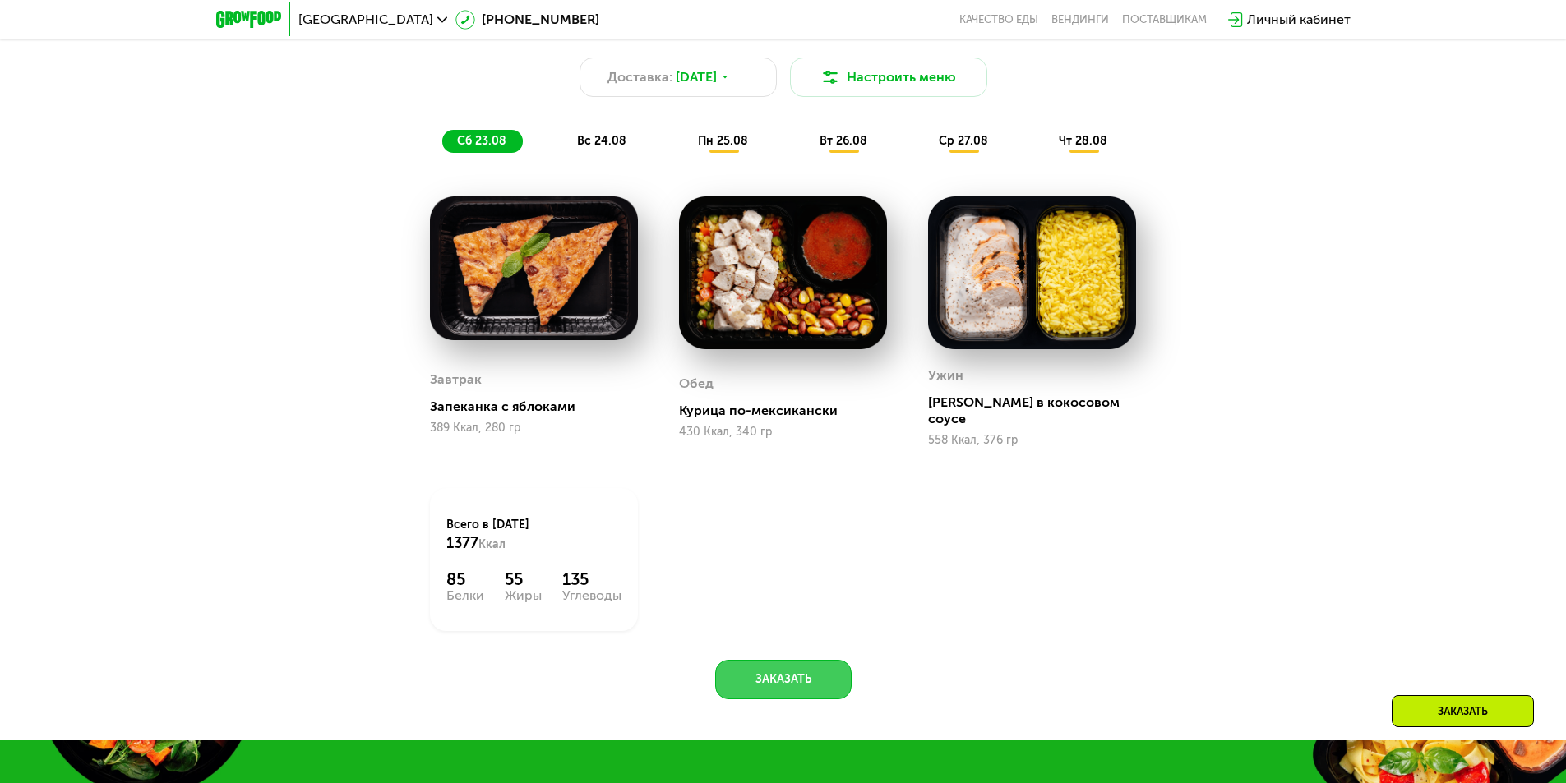
click at [801, 673] on button "Заказать" at bounding box center [783, 679] width 136 height 39
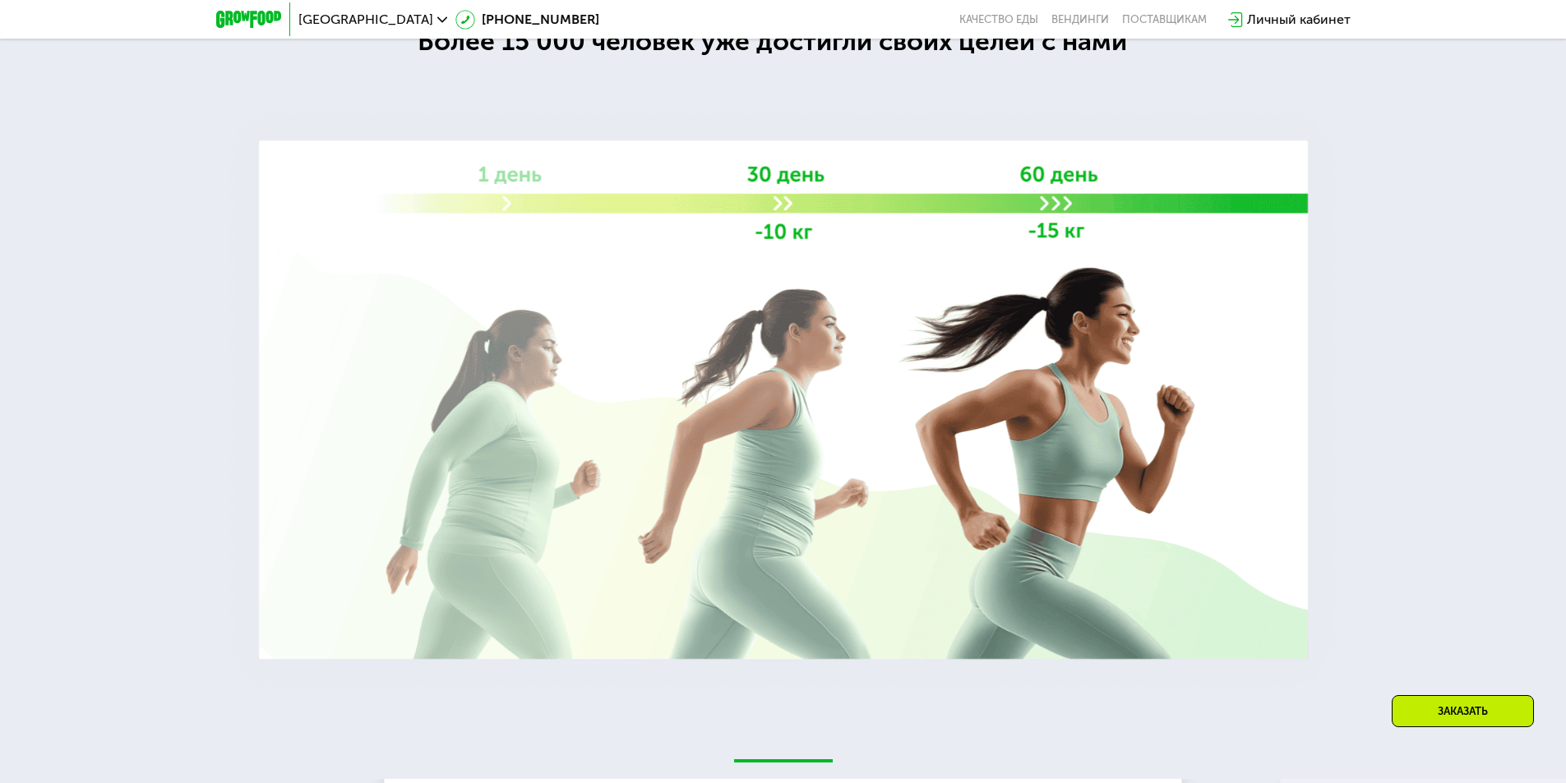
scroll to position [2968, 0]
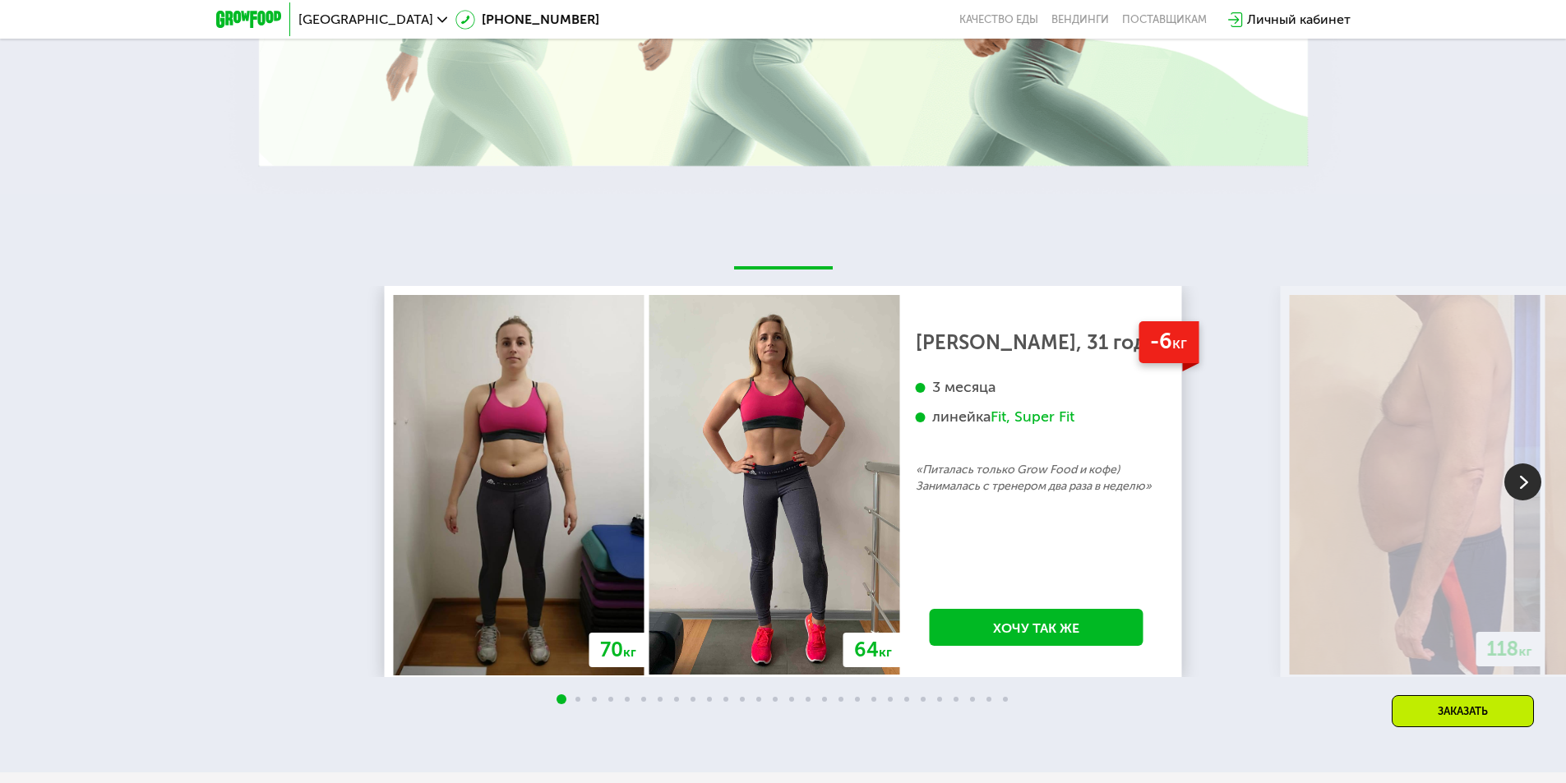
click at [1524, 468] on img at bounding box center [1522, 482] width 37 height 37
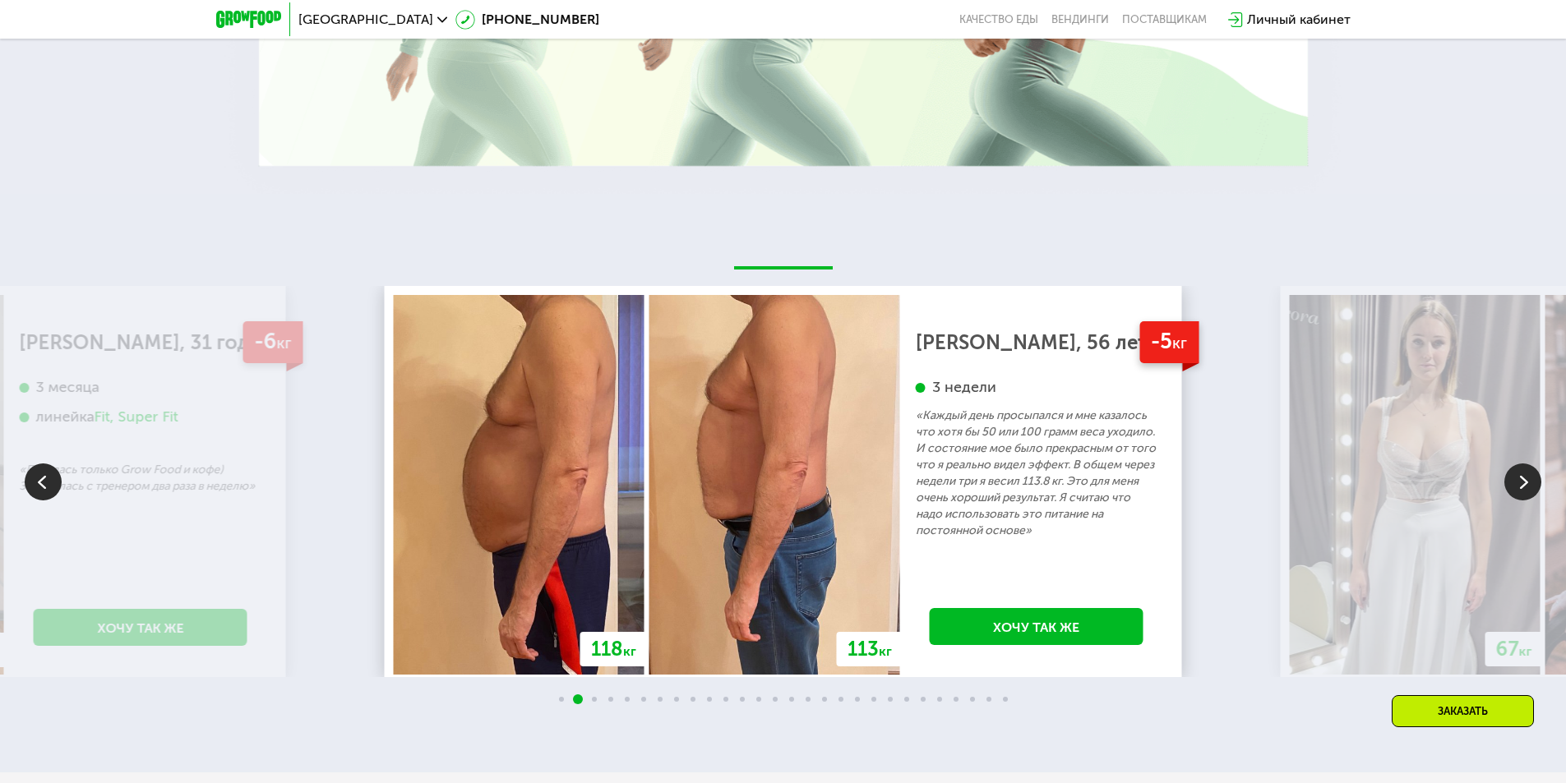
click at [1523, 468] on img at bounding box center [1522, 482] width 37 height 37
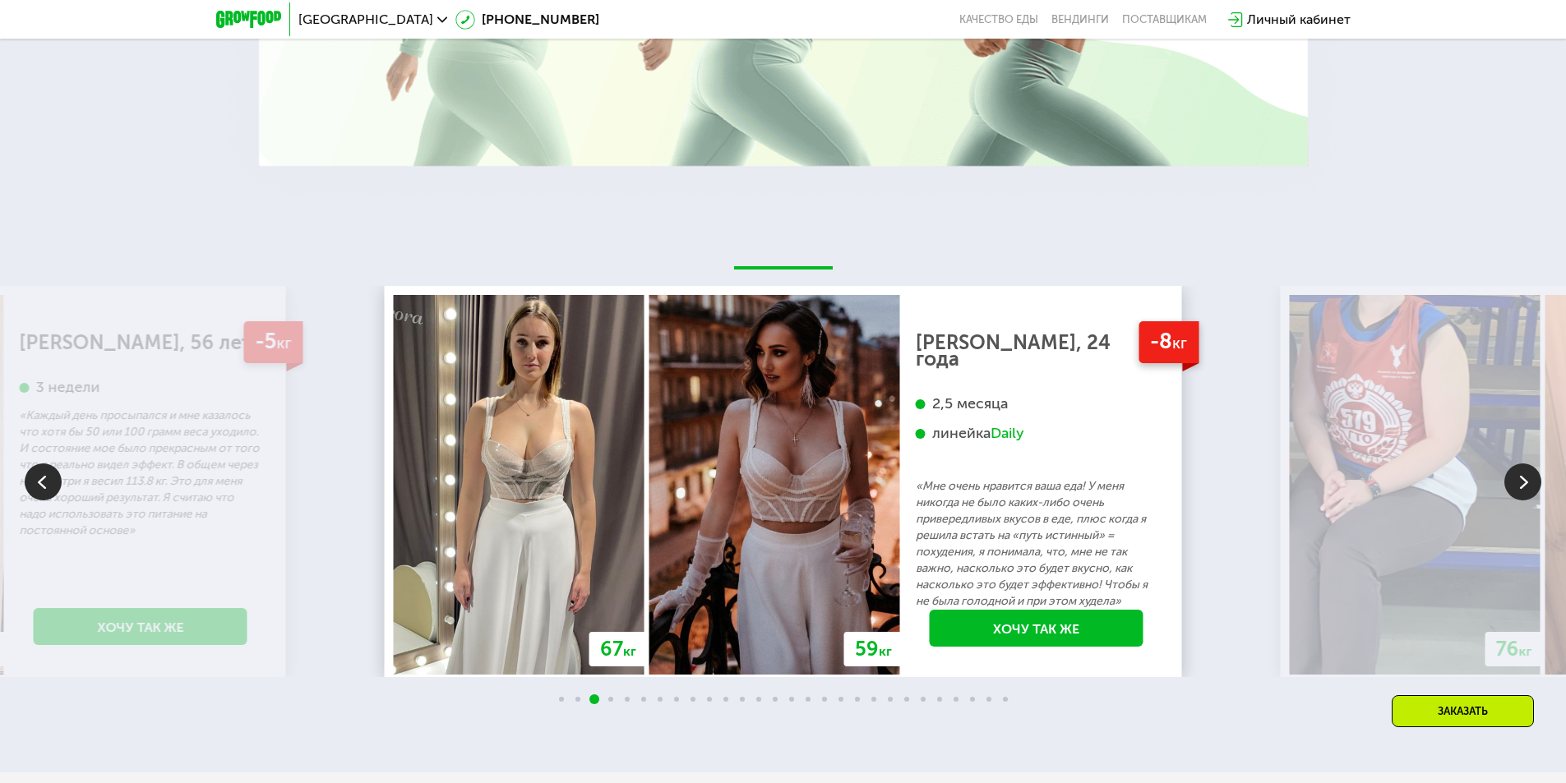
click at [1521, 466] on img at bounding box center [1522, 482] width 37 height 37
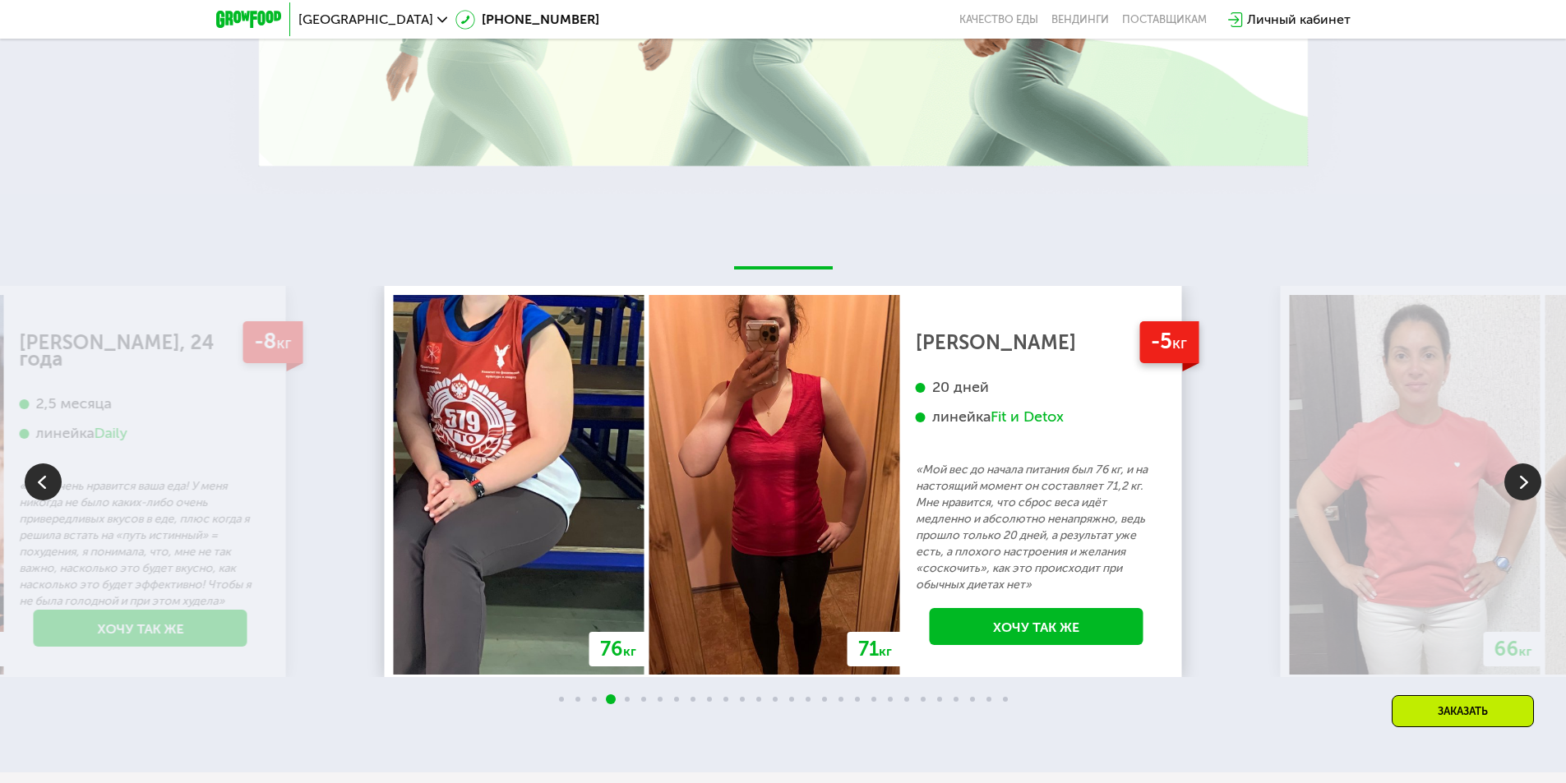
click at [1521, 466] on img at bounding box center [1522, 482] width 37 height 37
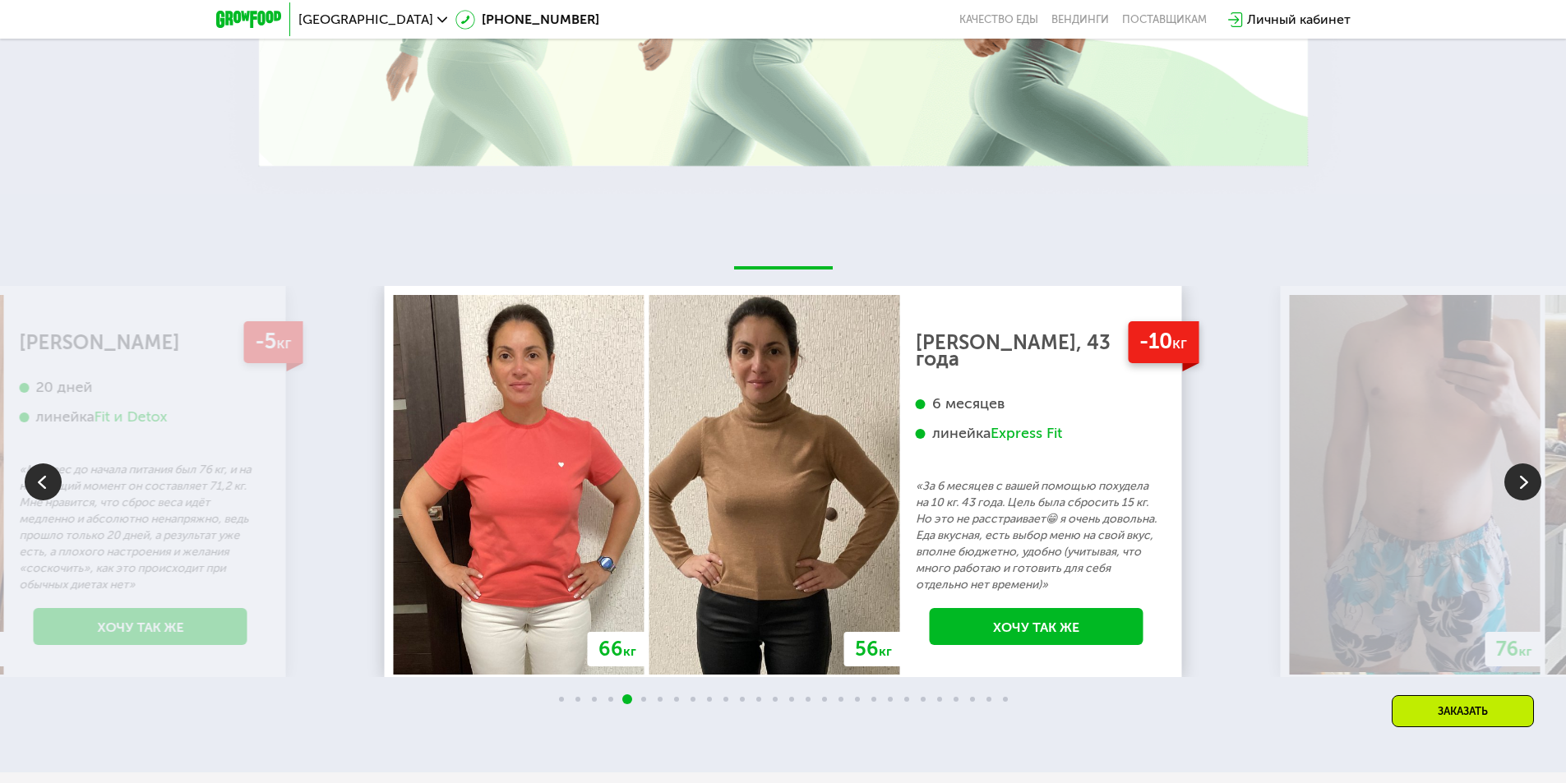
click at [1521, 466] on img at bounding box center [1522, 482] width 37 height 37
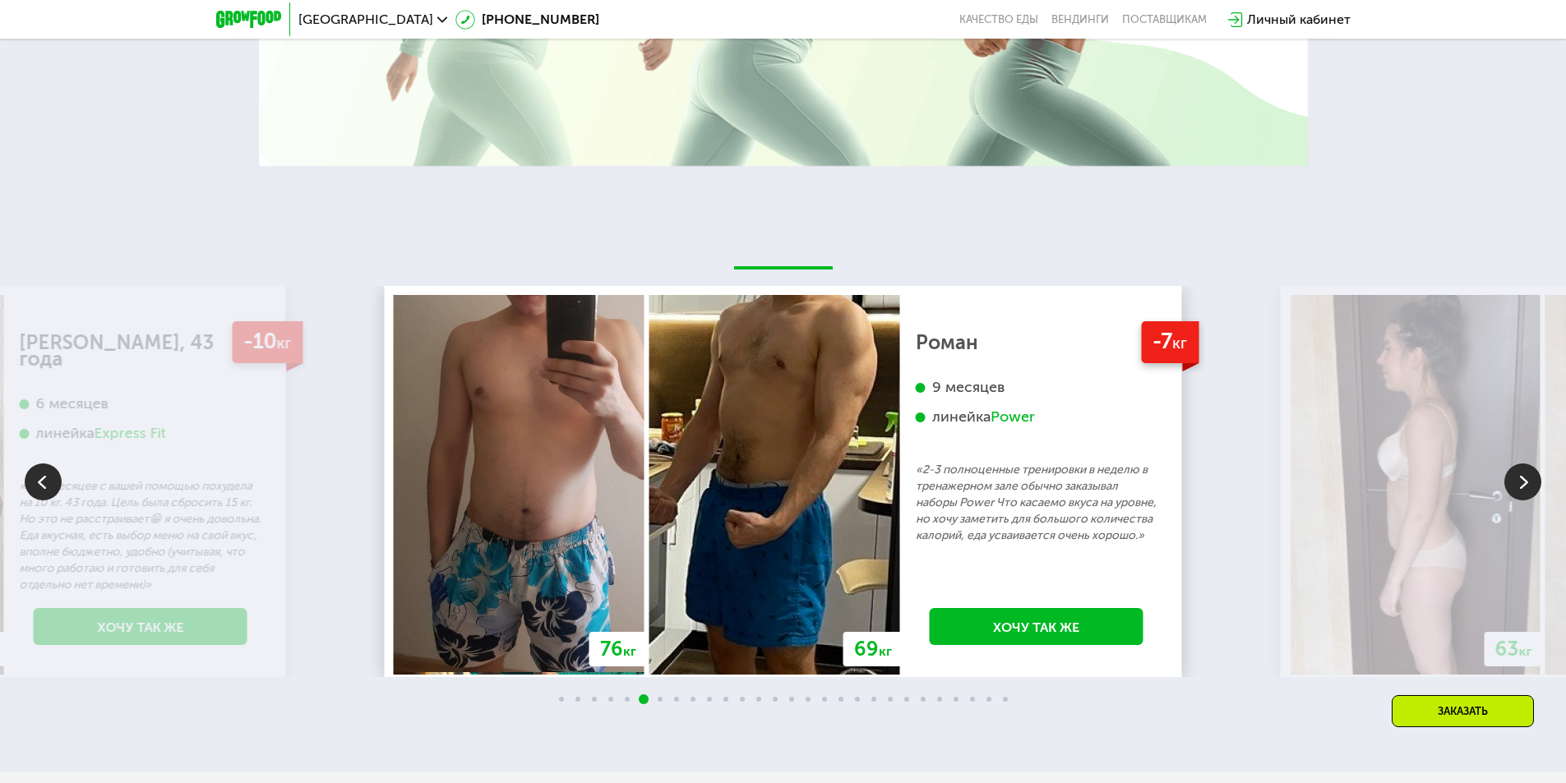
click at [1521, 466] on img at bounding box center [1522, 482] width 37 height 37
